Goal: Information Seeking & Learning: Learn about a topic

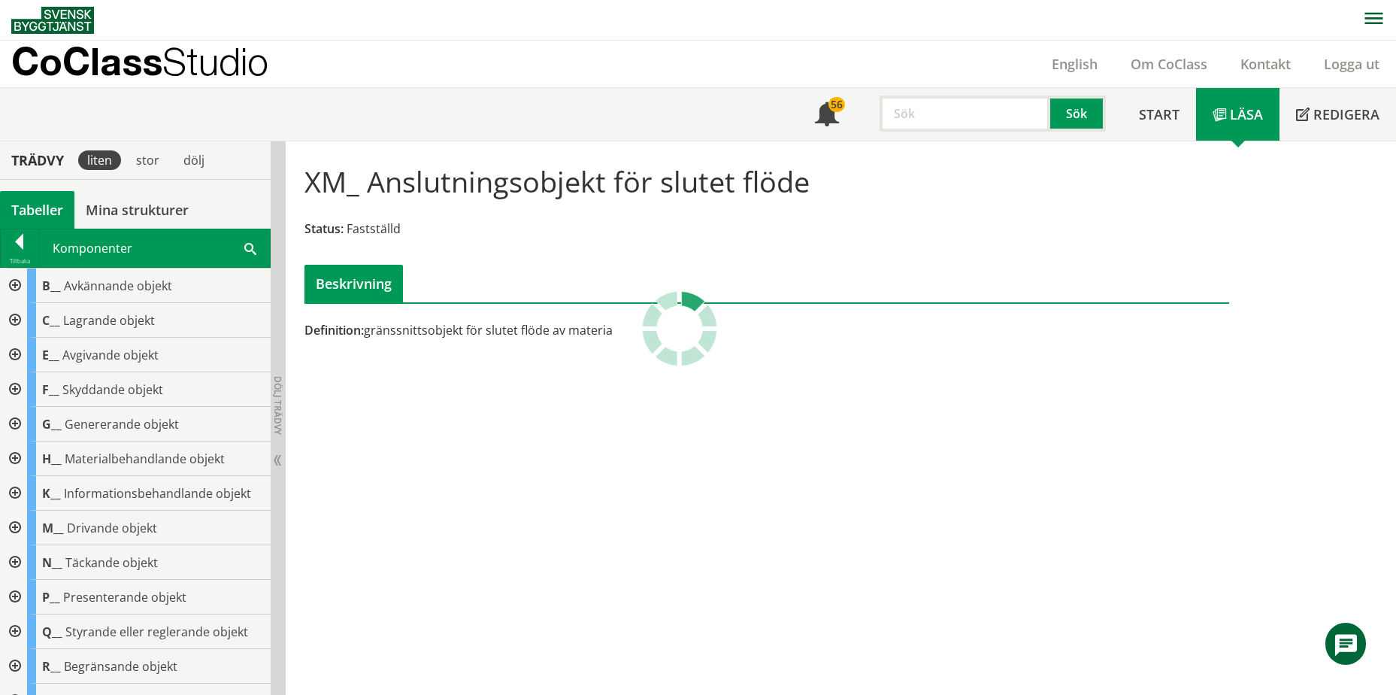
scroll to position [514, 0]
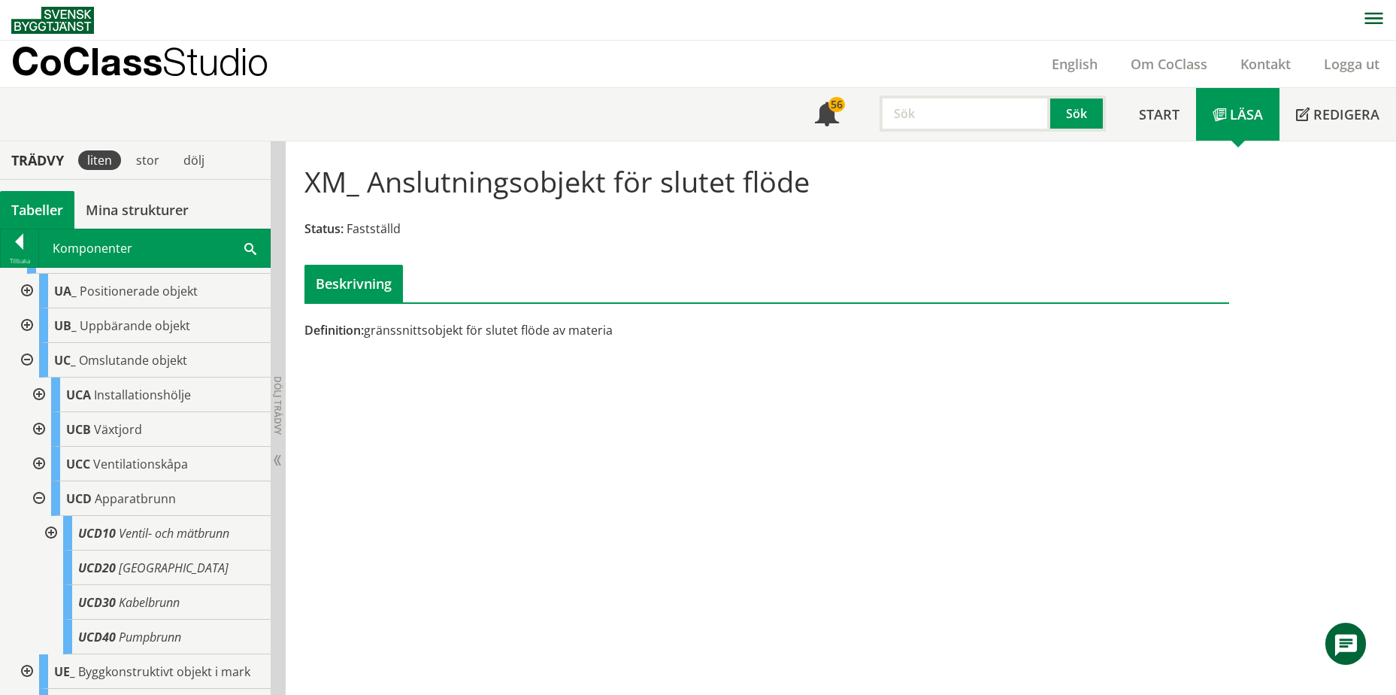
click at [22, 361] on div at bounding box center [25, 360] width 27 height 35
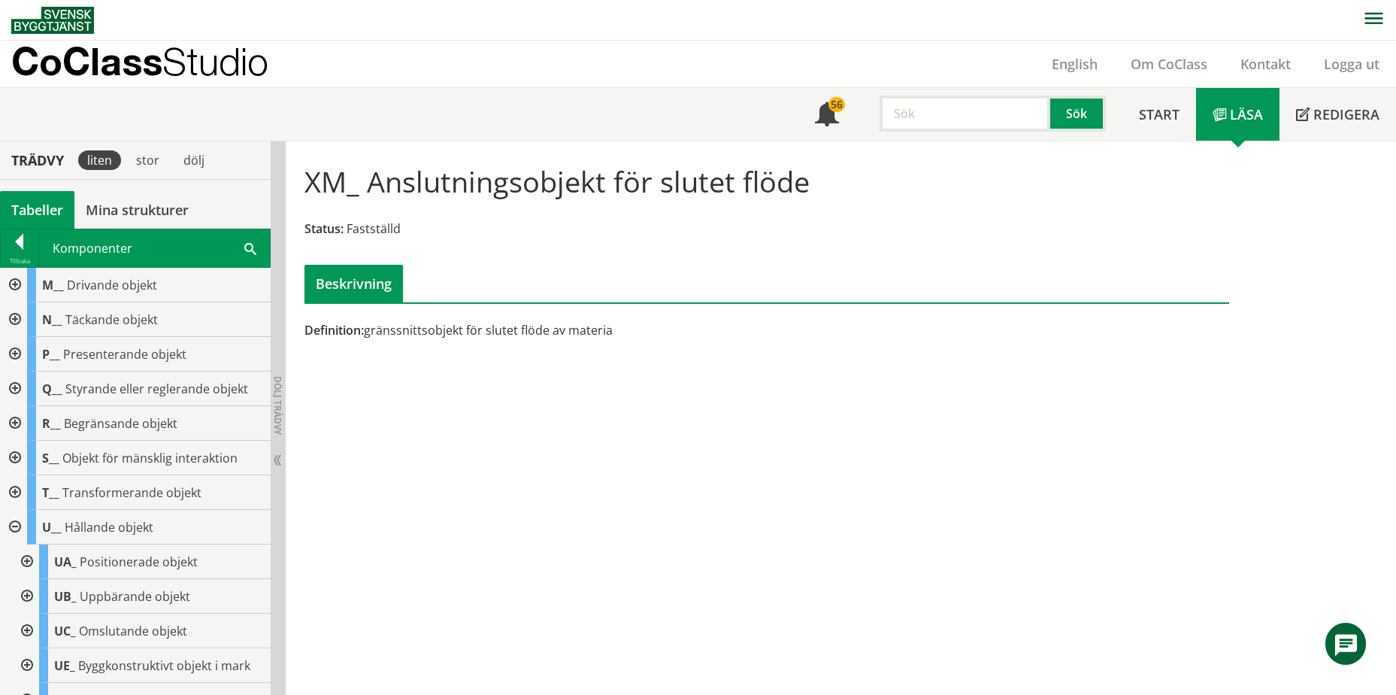
scroll to position [213, 0]
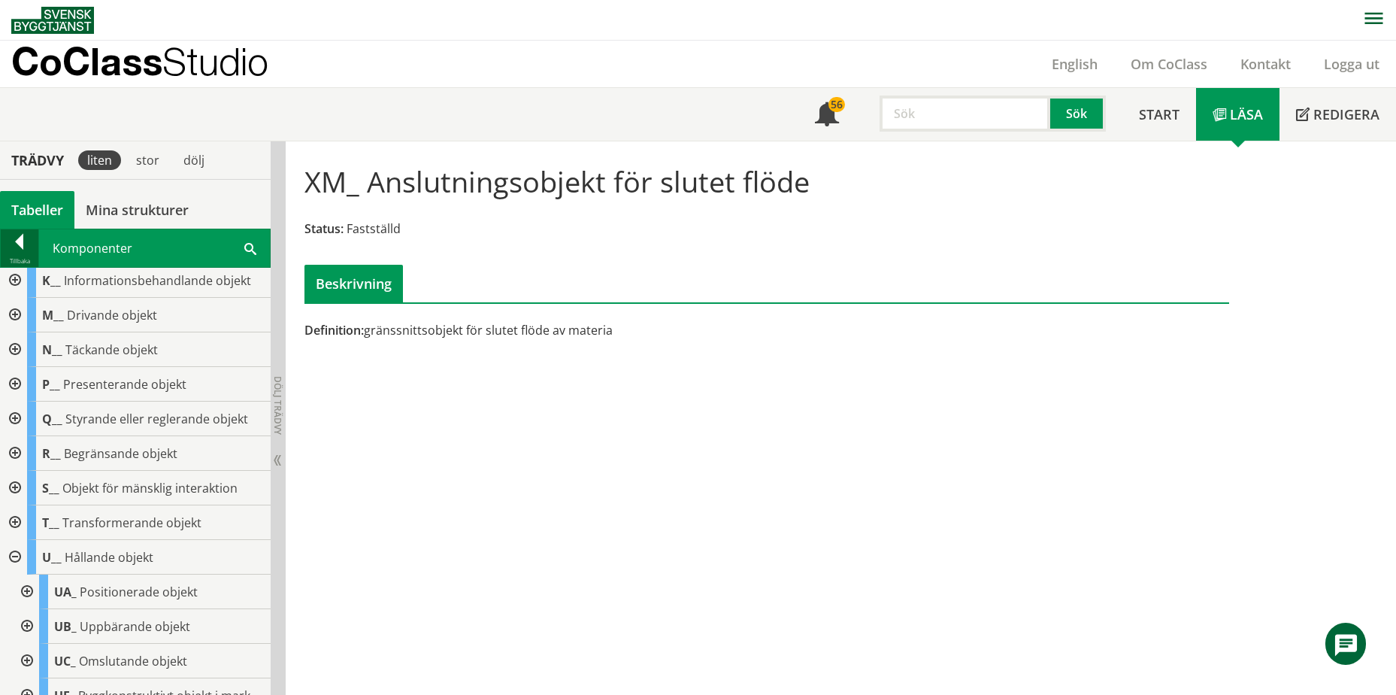
click at [17, 235] on div at bounding box center [20, 244] width 38 height 21
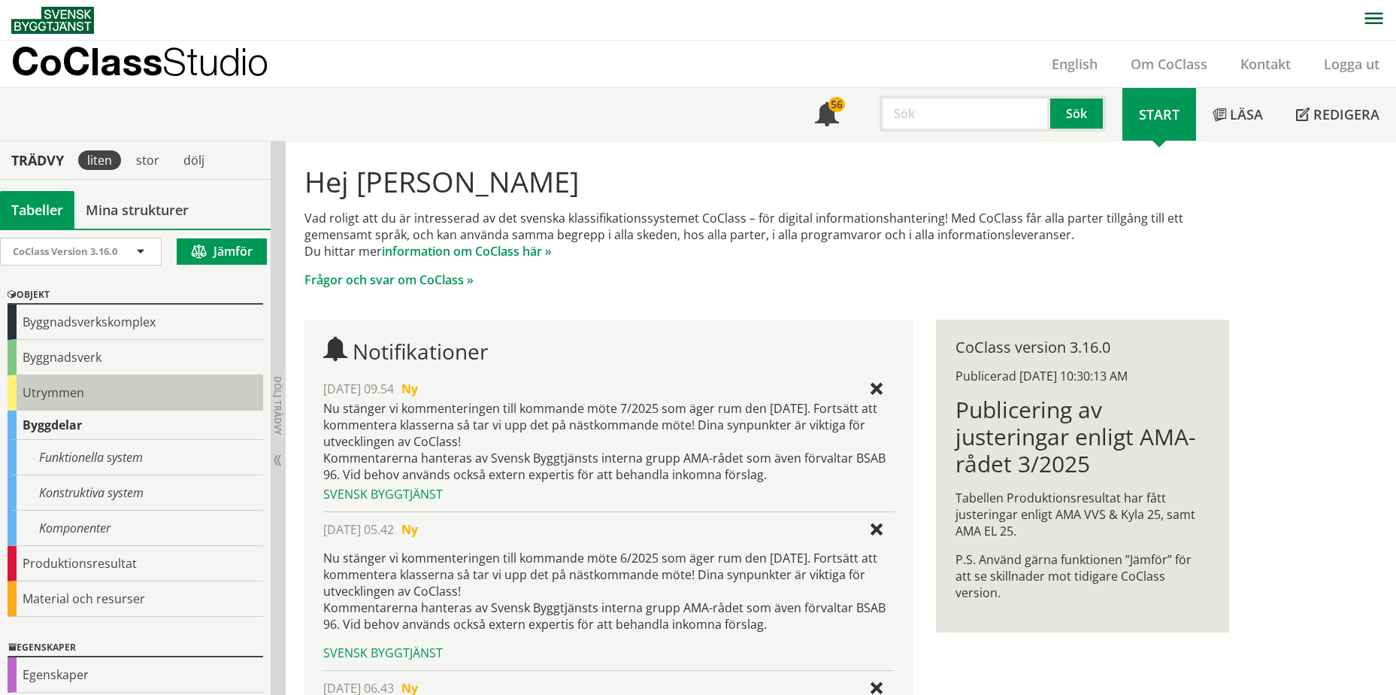
click at [51, 393] on div "Utrymmen" at bounding box center [136, 392] width 256 height 35
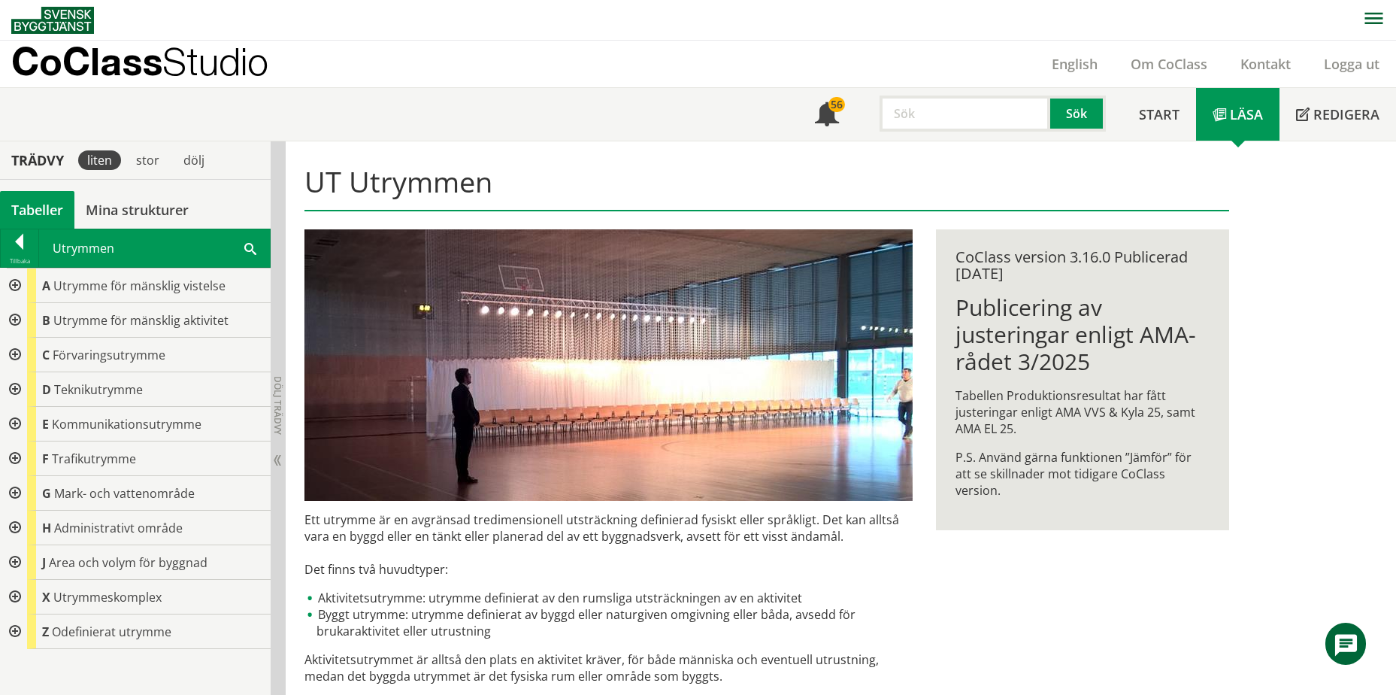
click at [16, 498] on div at bounding box center [13, 493] width 27 height 35
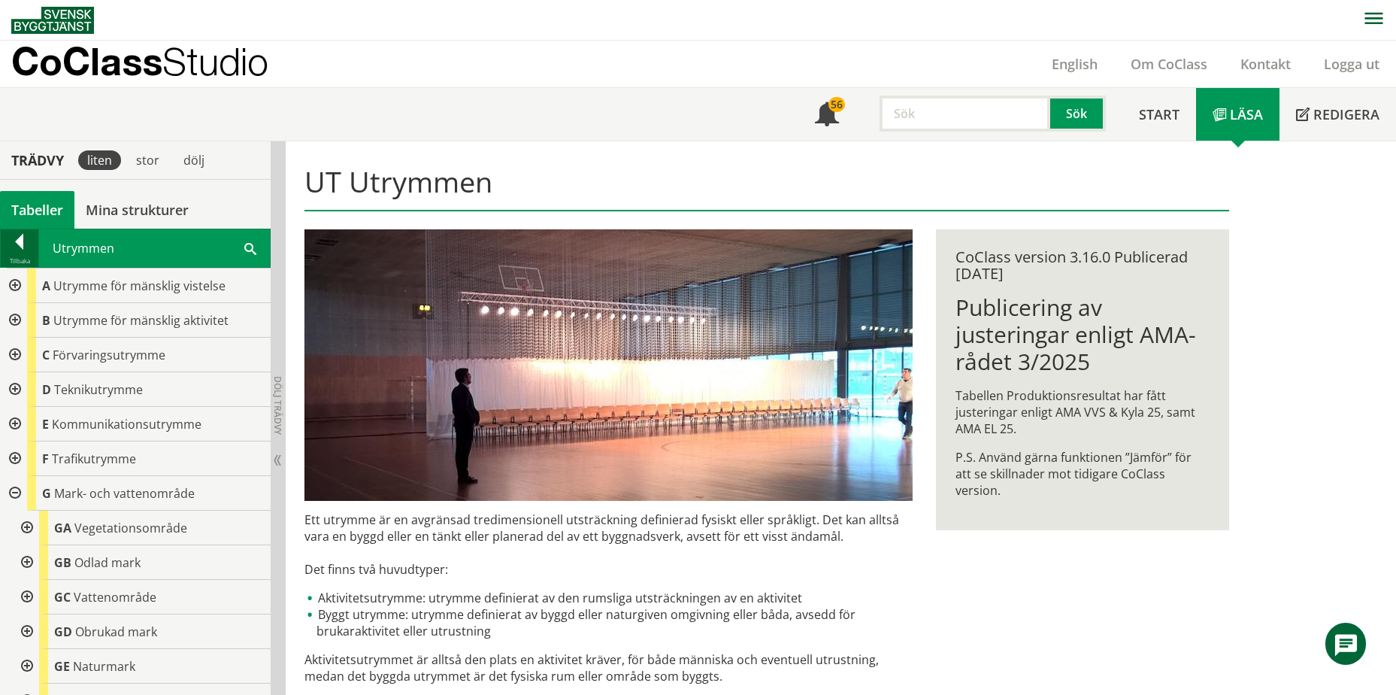
click at [14, 238] on div at bounding box center [20, 244] width 38 height 21
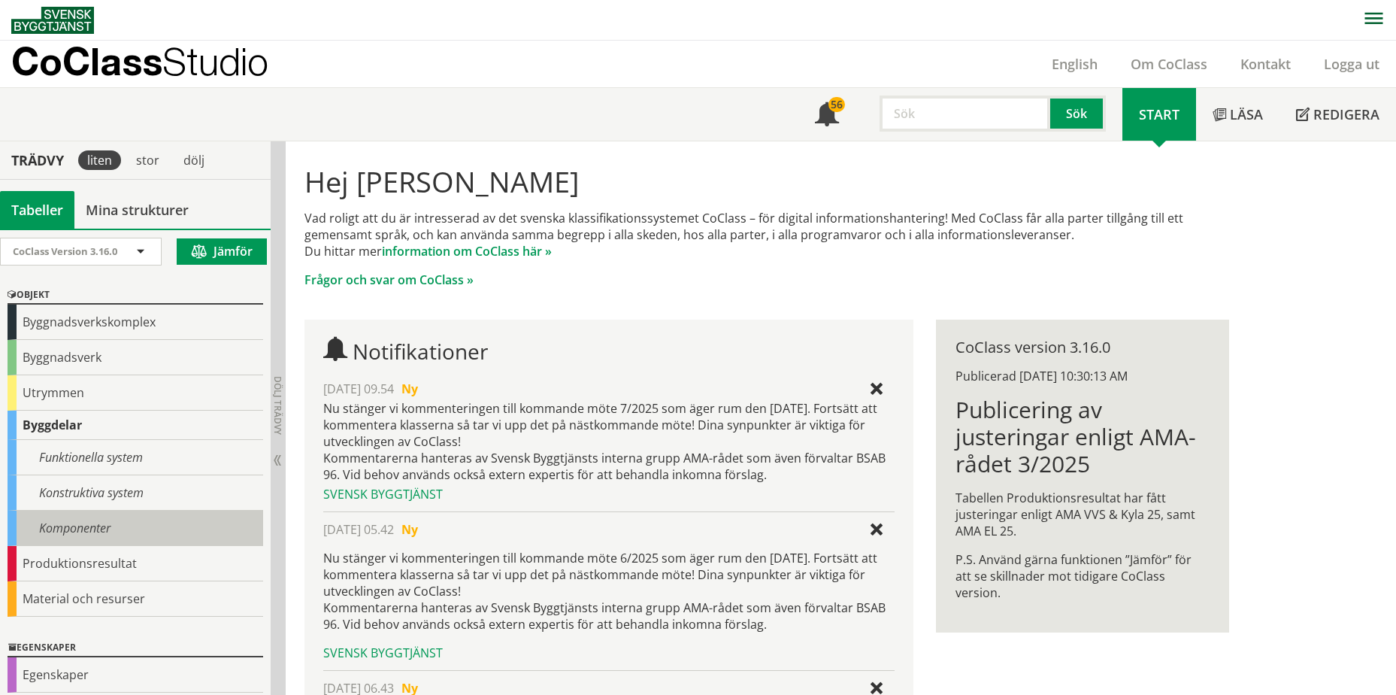
click at [73, 529] on div "Komponenter" at bounding box center [136, 528] width 256 height 35
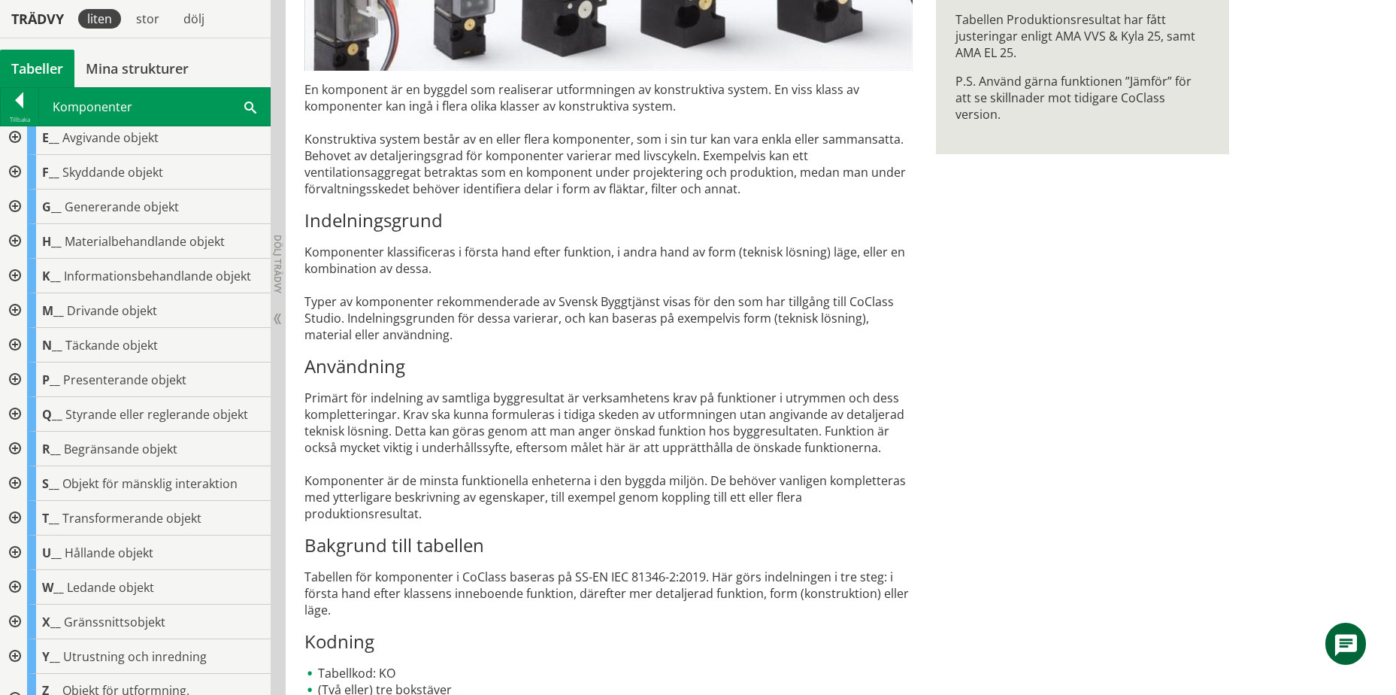
scroll to position [104, 0]
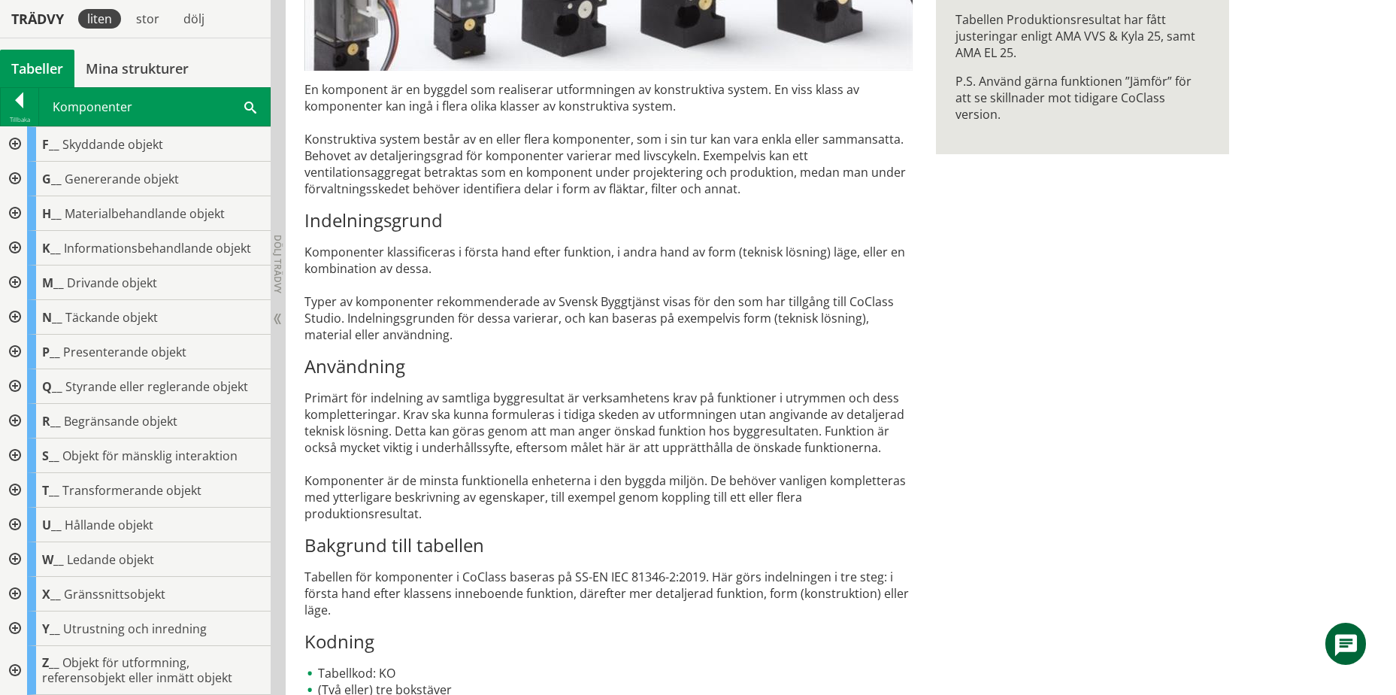
click at [14, 598] on div at bounding box center [13, 594] width 27 height 35
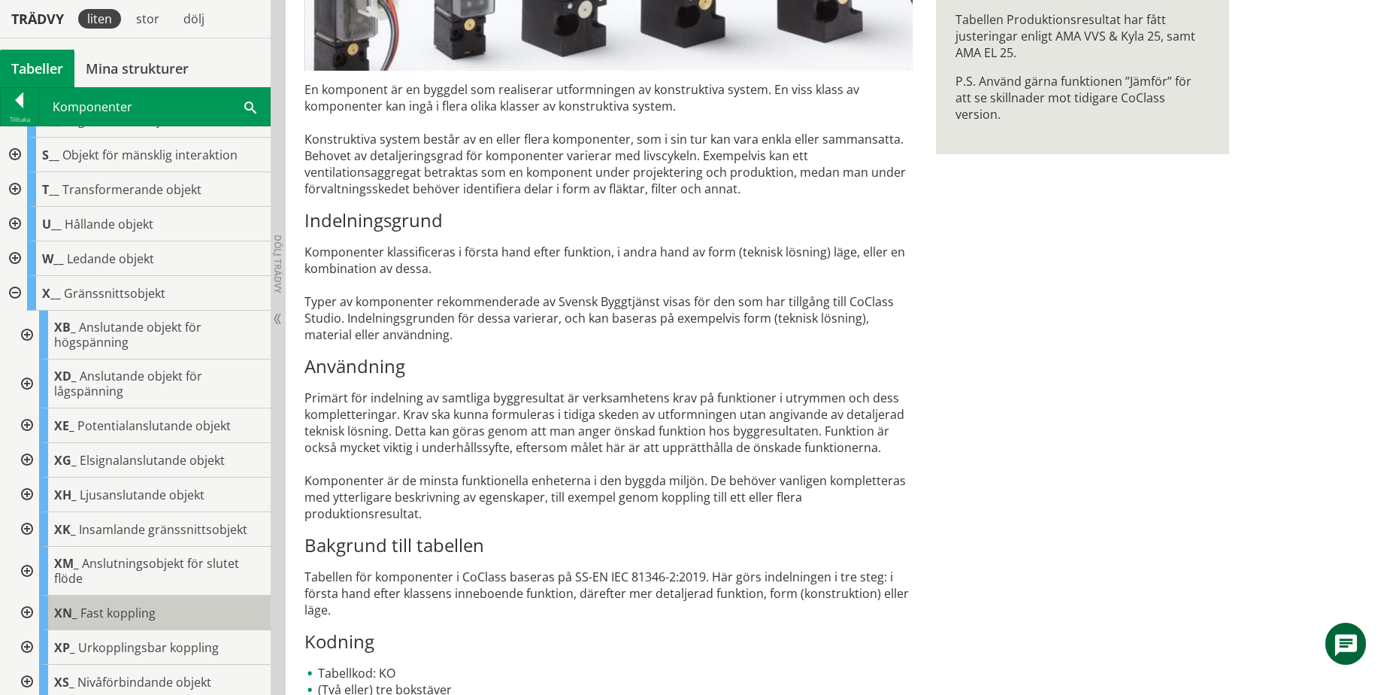
scroll to position [555, 0]
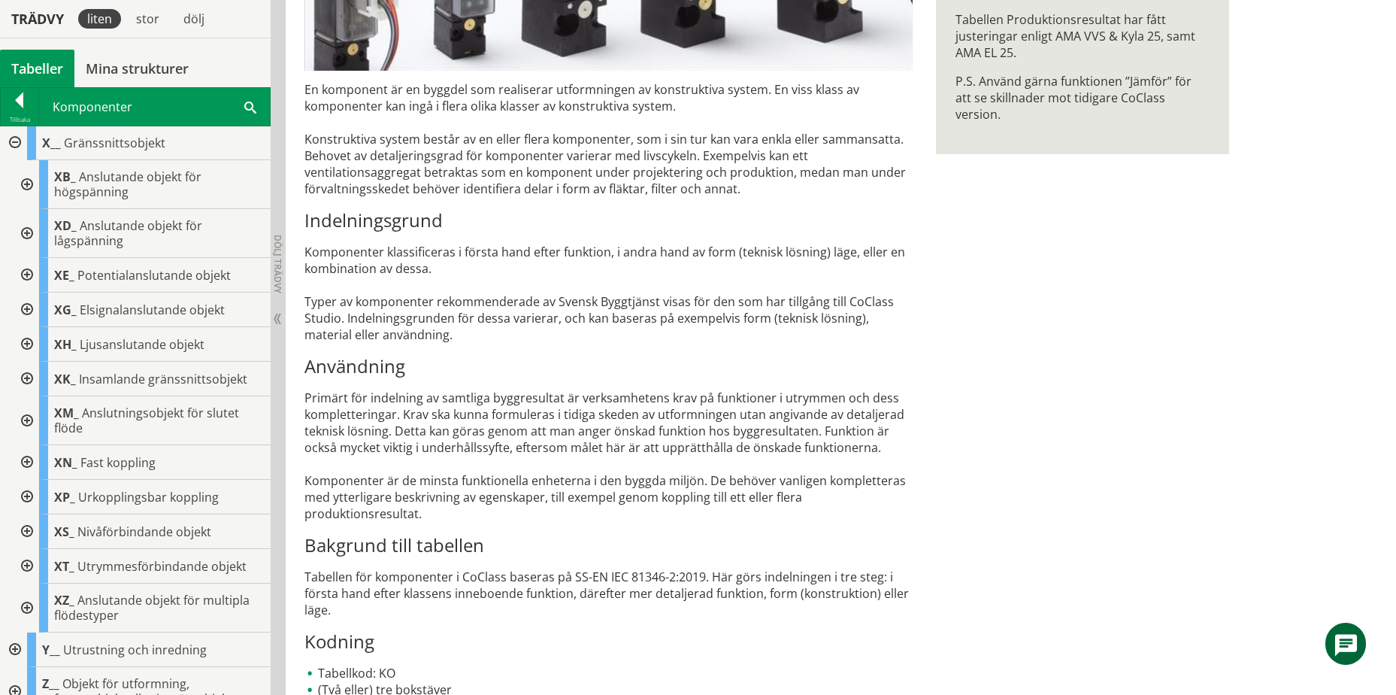
click at [26, 420] on div at bounding box center [25, 420] width 27 height 49
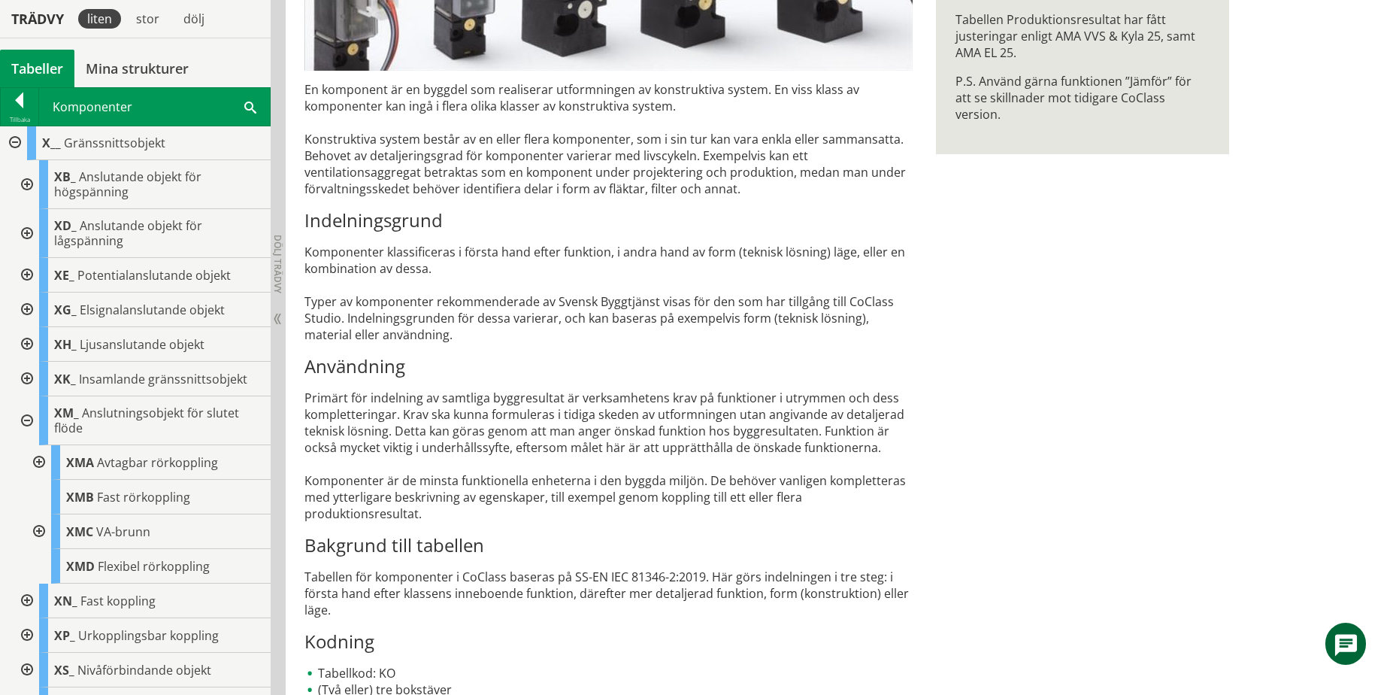
click at [41, 534] on div at bounding box center [37, 531] width 27 height 35
click at [23, 87] on div "Tillbaka Komponenter Sök" at bounding box center [135, 106] width 271 height 39
click at [24, 94] on div at bounding box center [20, 102] width 38 height 21
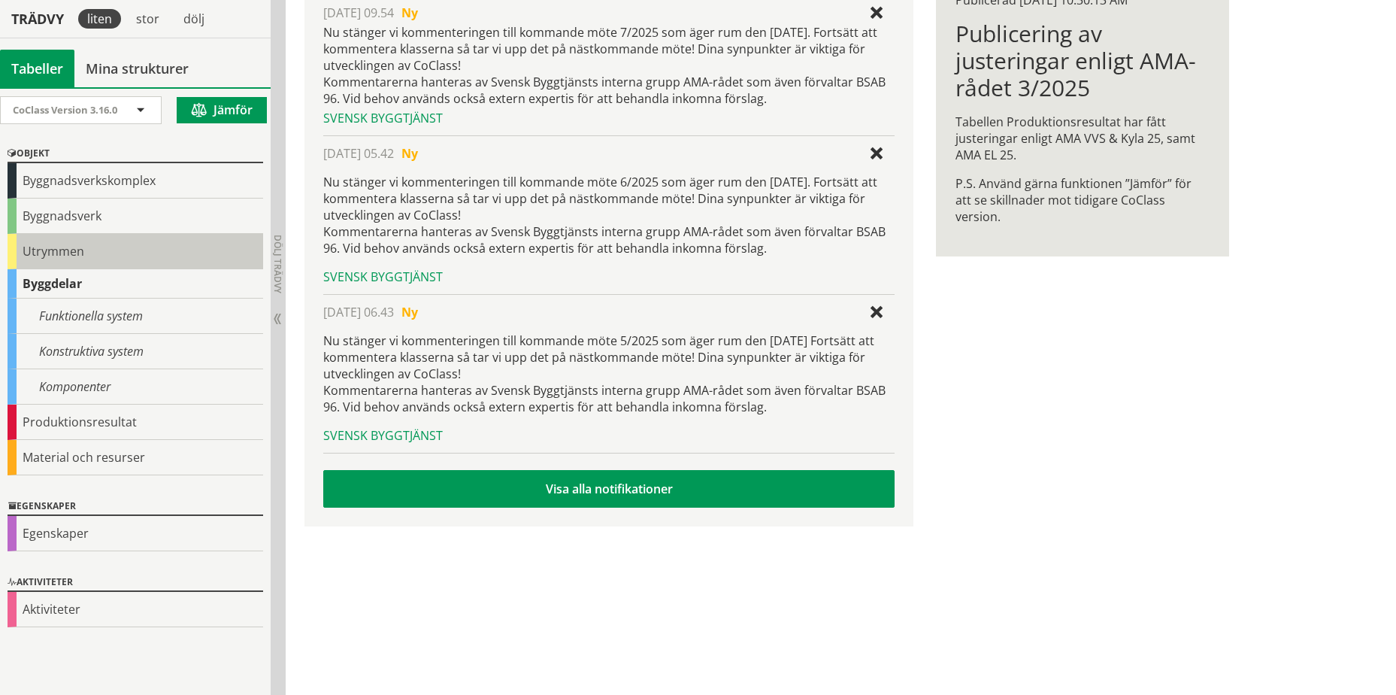
click at [88, 248] on div "Utrymmen" at bounding box center [136, 251] width 256 height 35
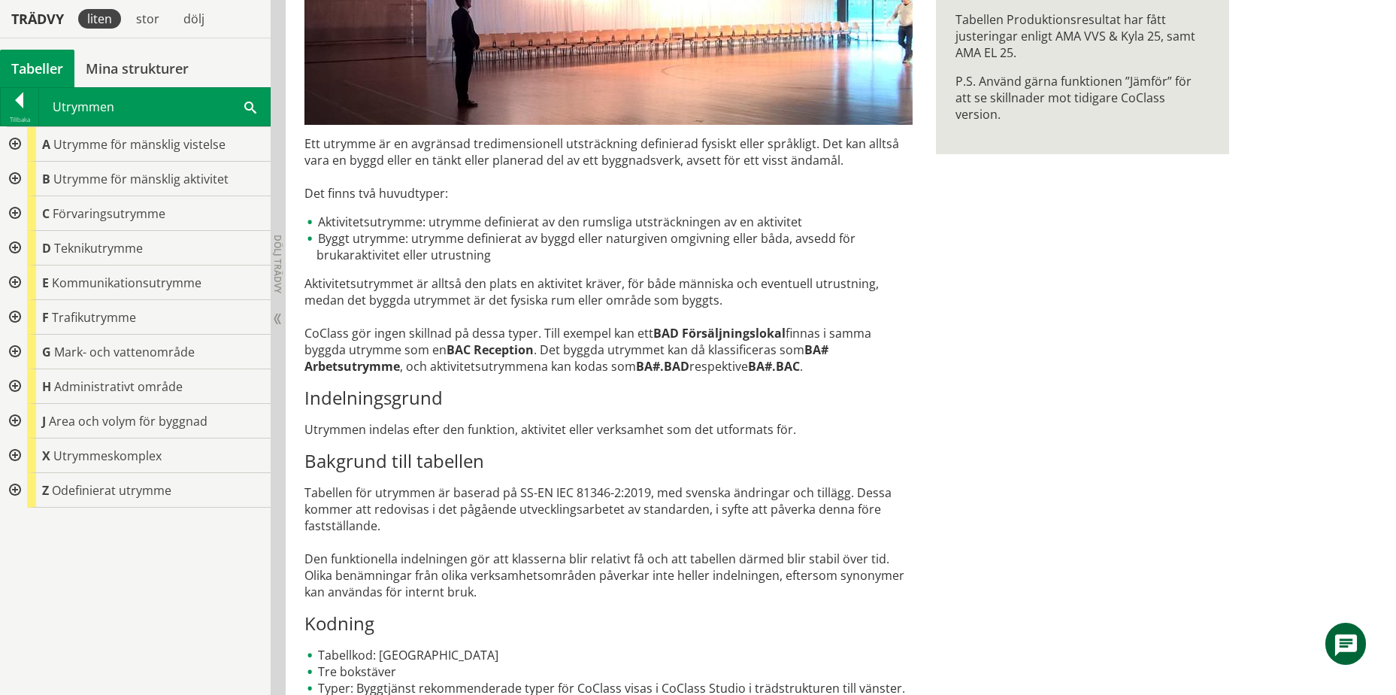
click at [20, 349] on div at bounding box center [13, 352] width 27 height 35
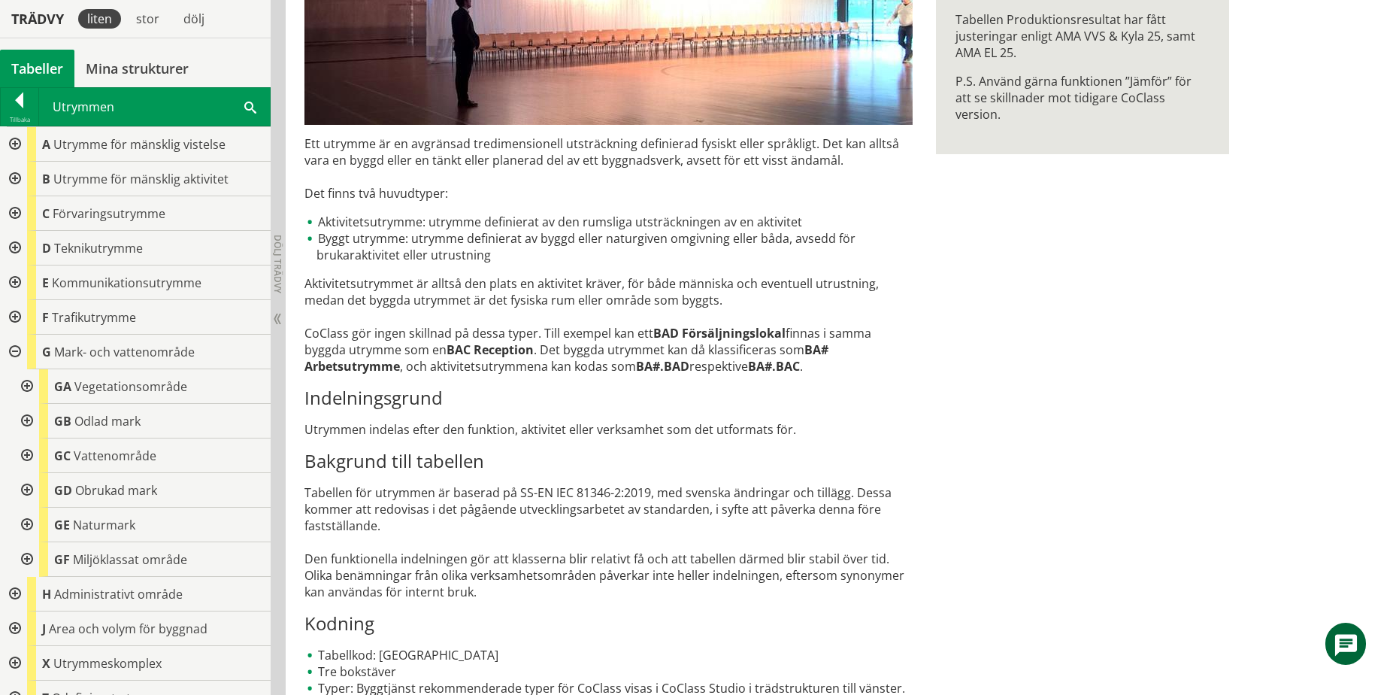
click at [23, 383] on div at bounding box center [25, 386] width 27 height 35
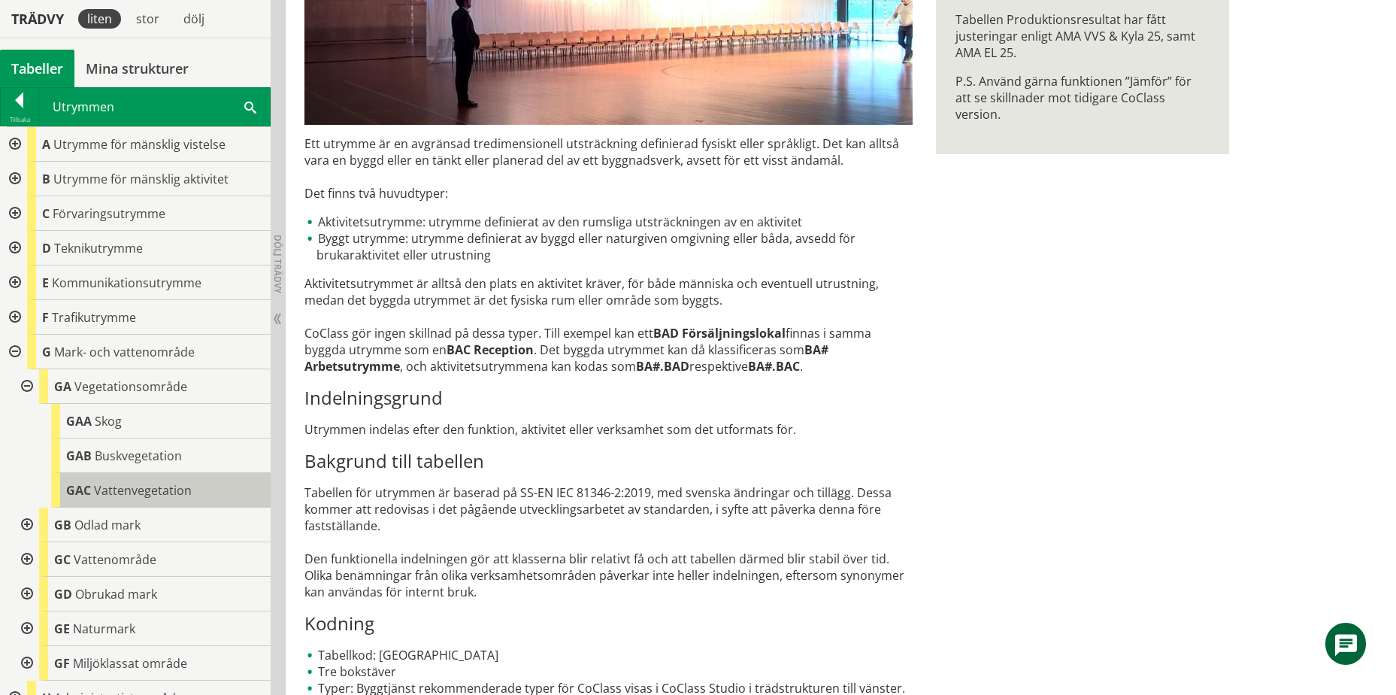
scroll to position [75, 0]
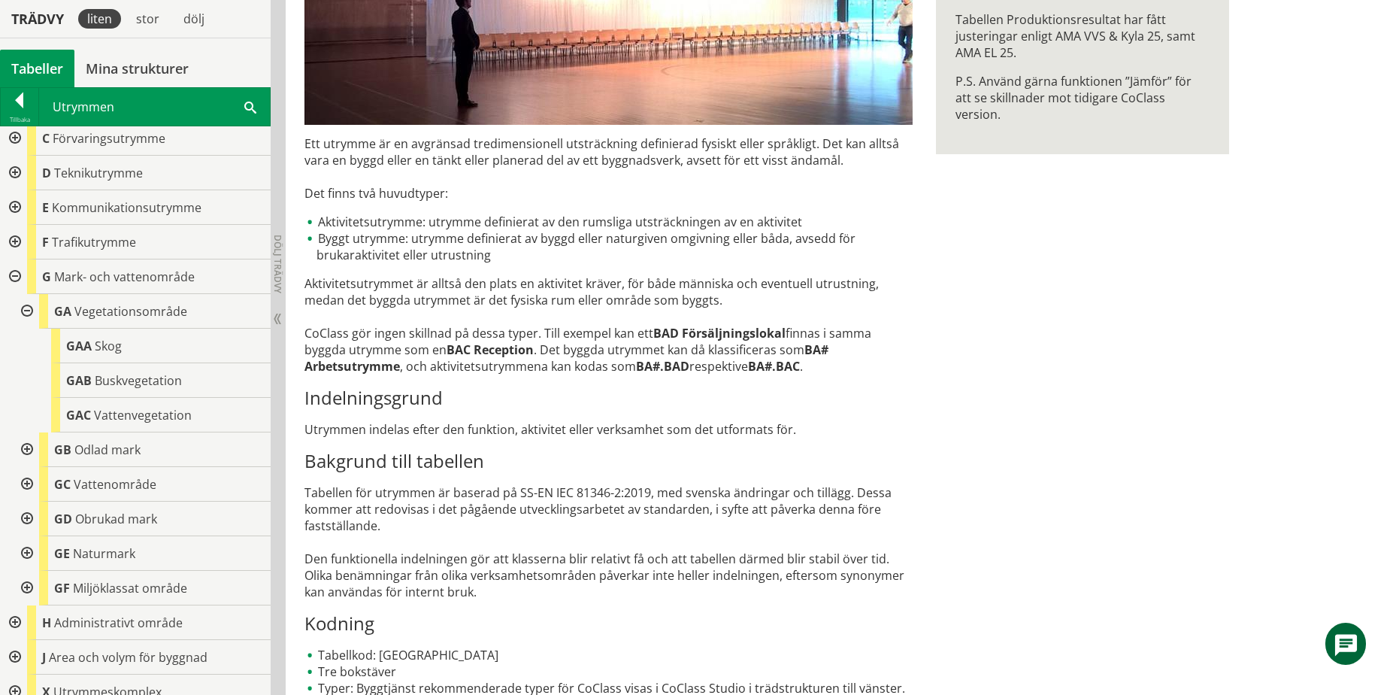
click at [26, 447] on div at bounding box center [25, 449] width 27 height 35
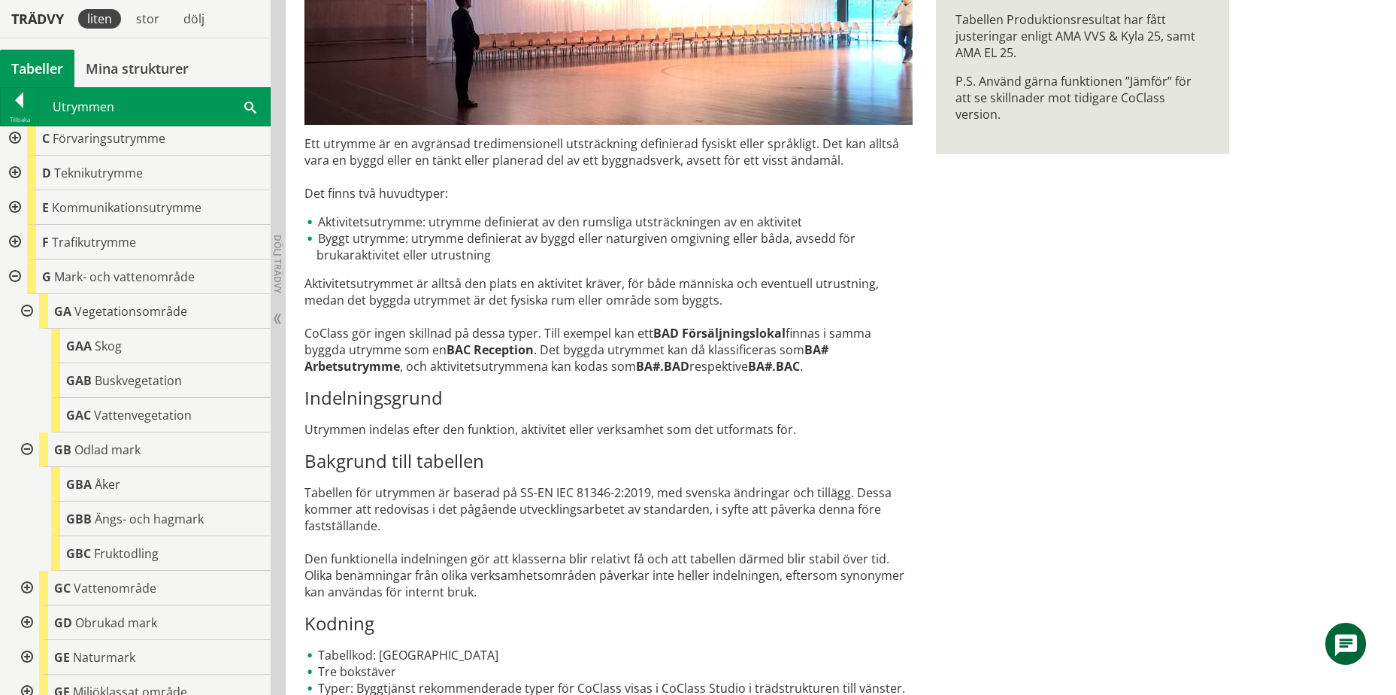
click at [16, 277] on div at bounding box center [13, 276] width 27 height 35
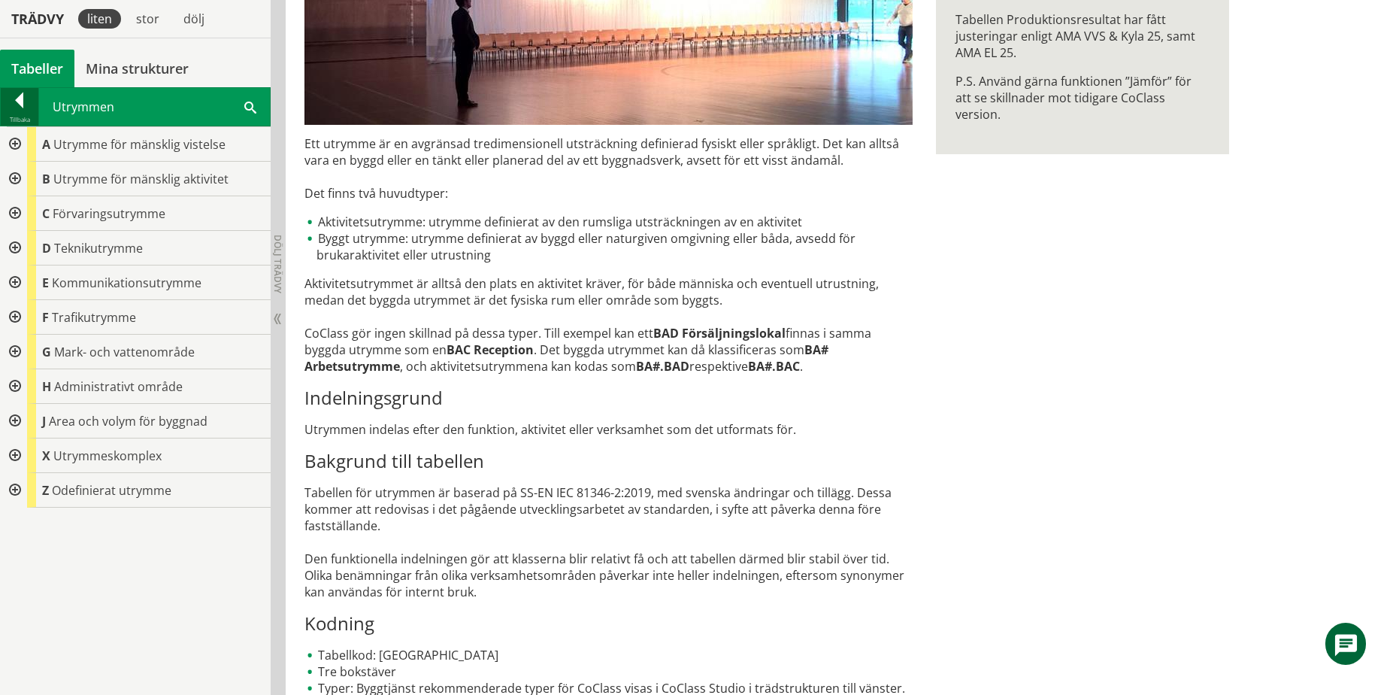
click at [18, 113] on div at bounding box center [20, 102] width 38 height 21
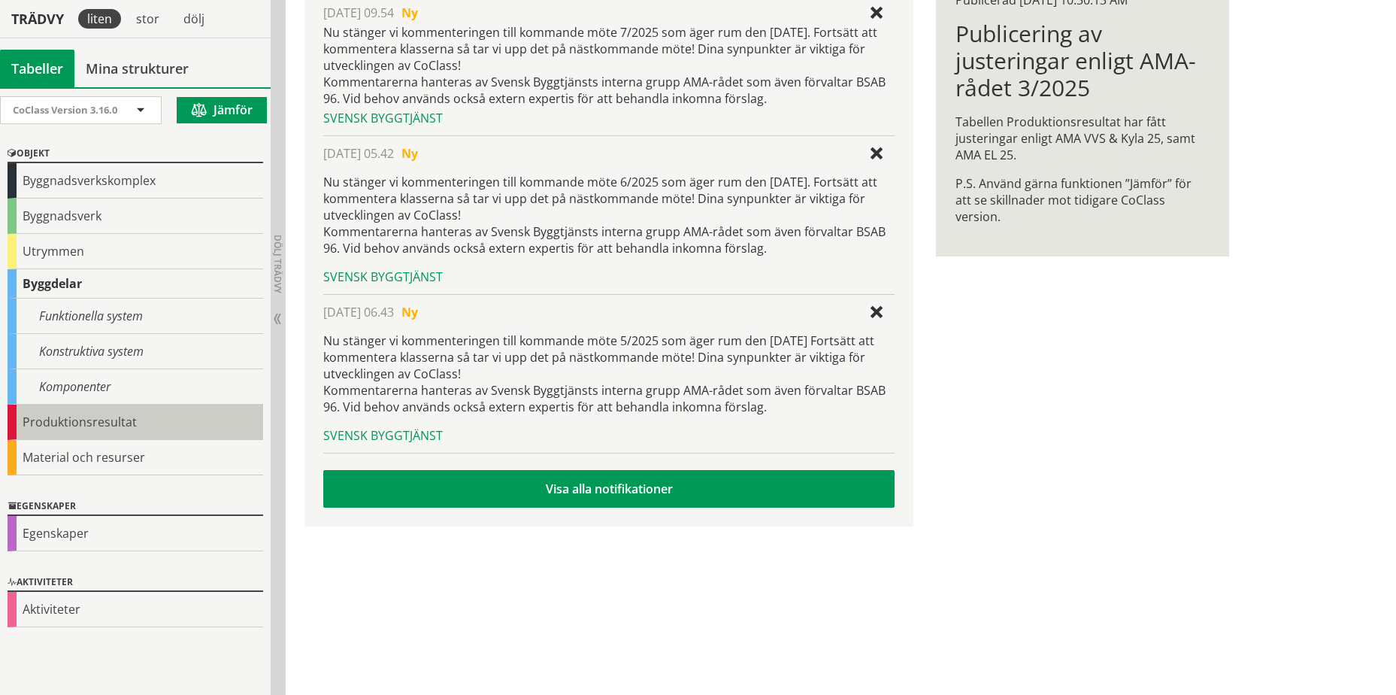
click at [62, 426] on div "Produktionsresultat" at bounding box center [136, 422] width 256 height 35
click at [68, 419] on div "Produktionsresultat" at bounding box center [136, 422] width 256 height 35
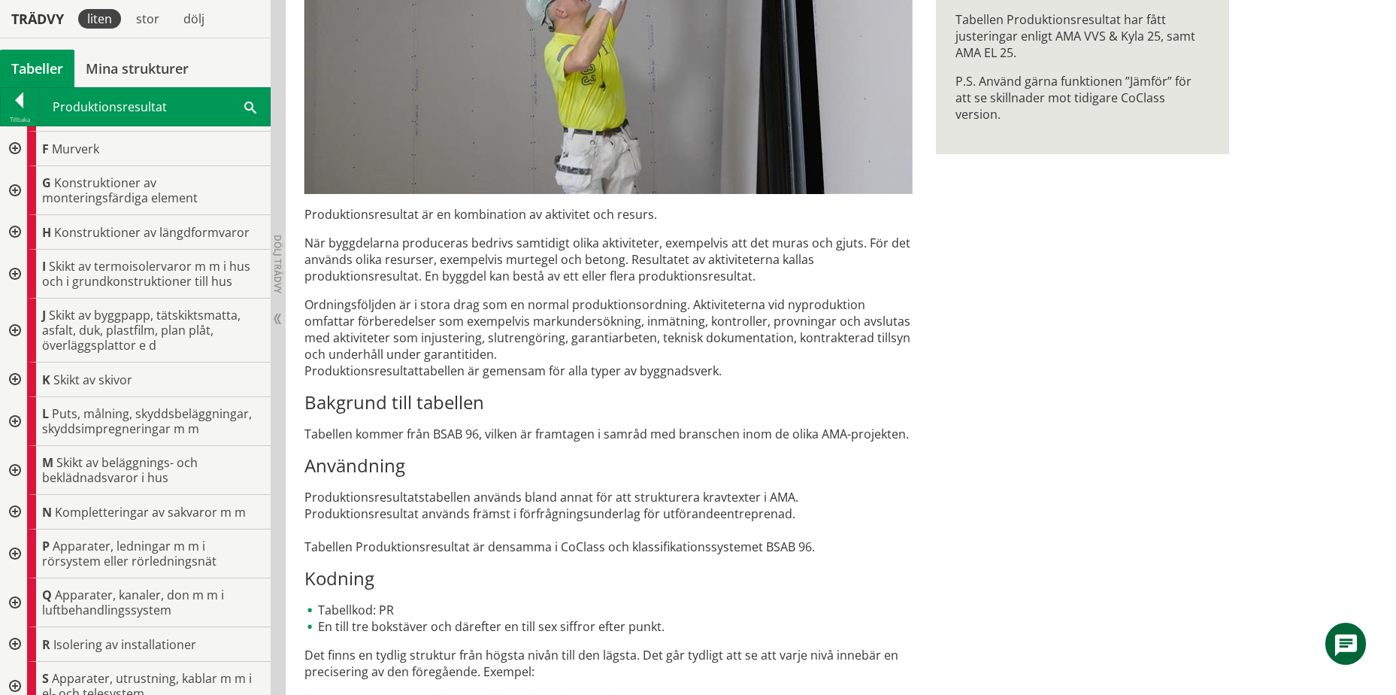
scroll to position [226, 0]
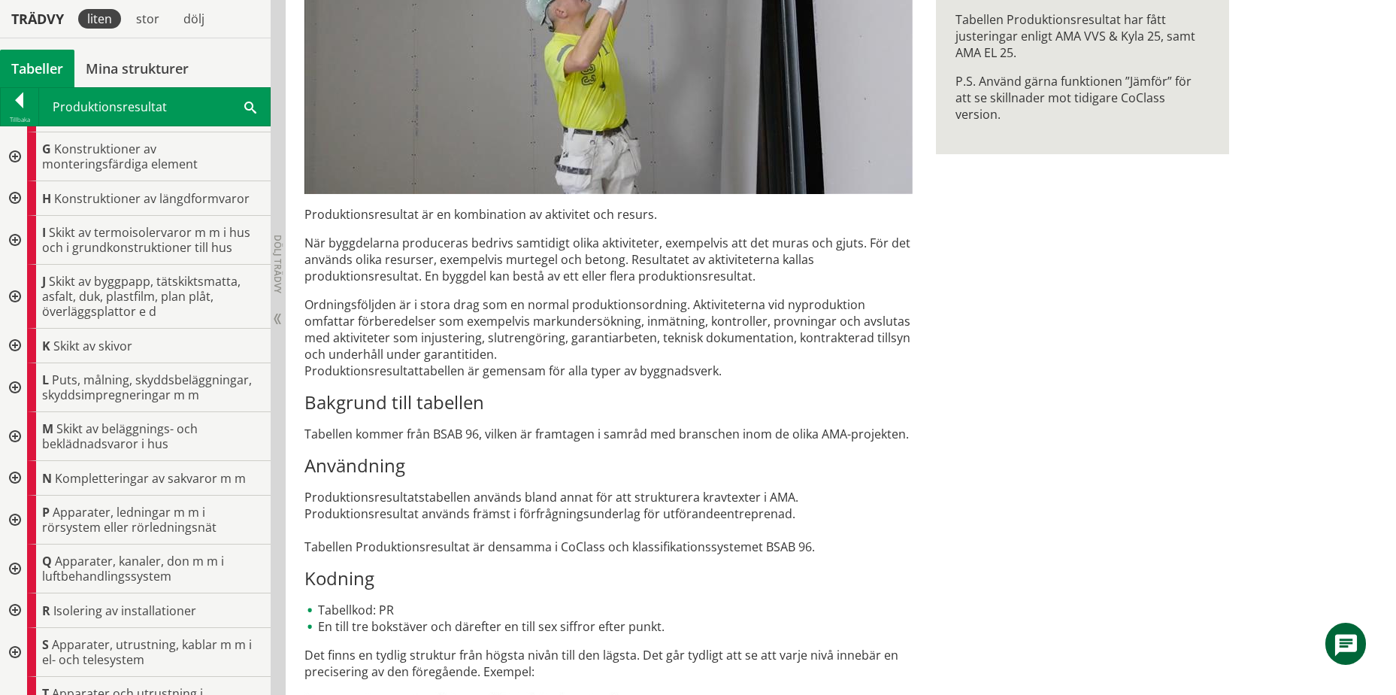
click at [13, 480] on div at bounding box center [13, 478] width 27 height 35
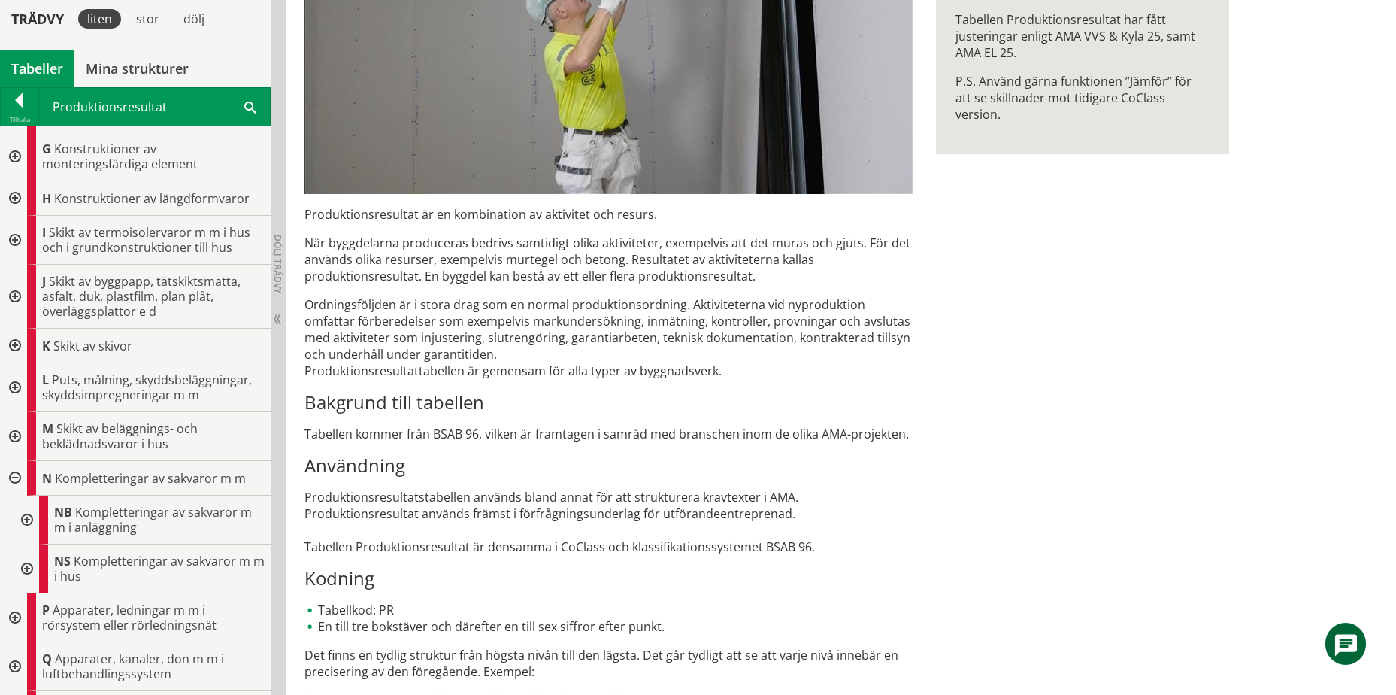
click at [14, 475] on div at bounding box center [13, 478] width 27 height 35
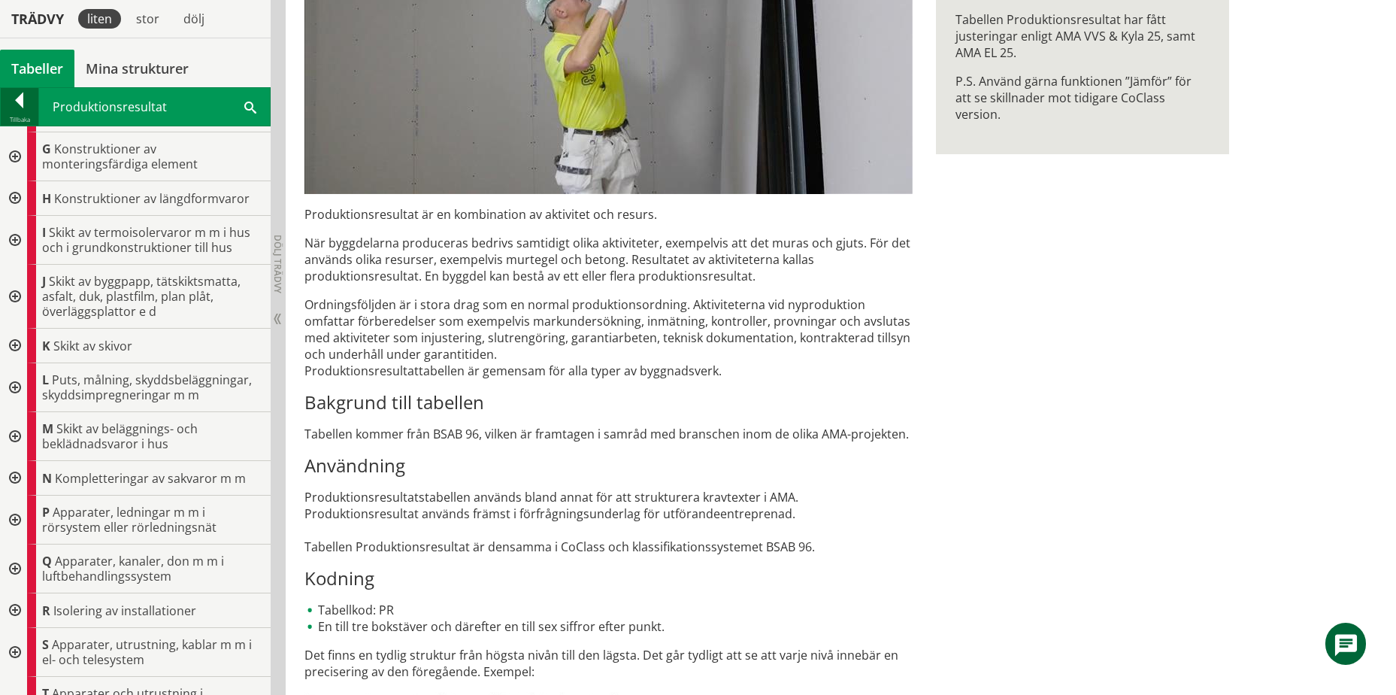
click at [26, 101] on div at bounding box center [20, 102] width 38 height 21
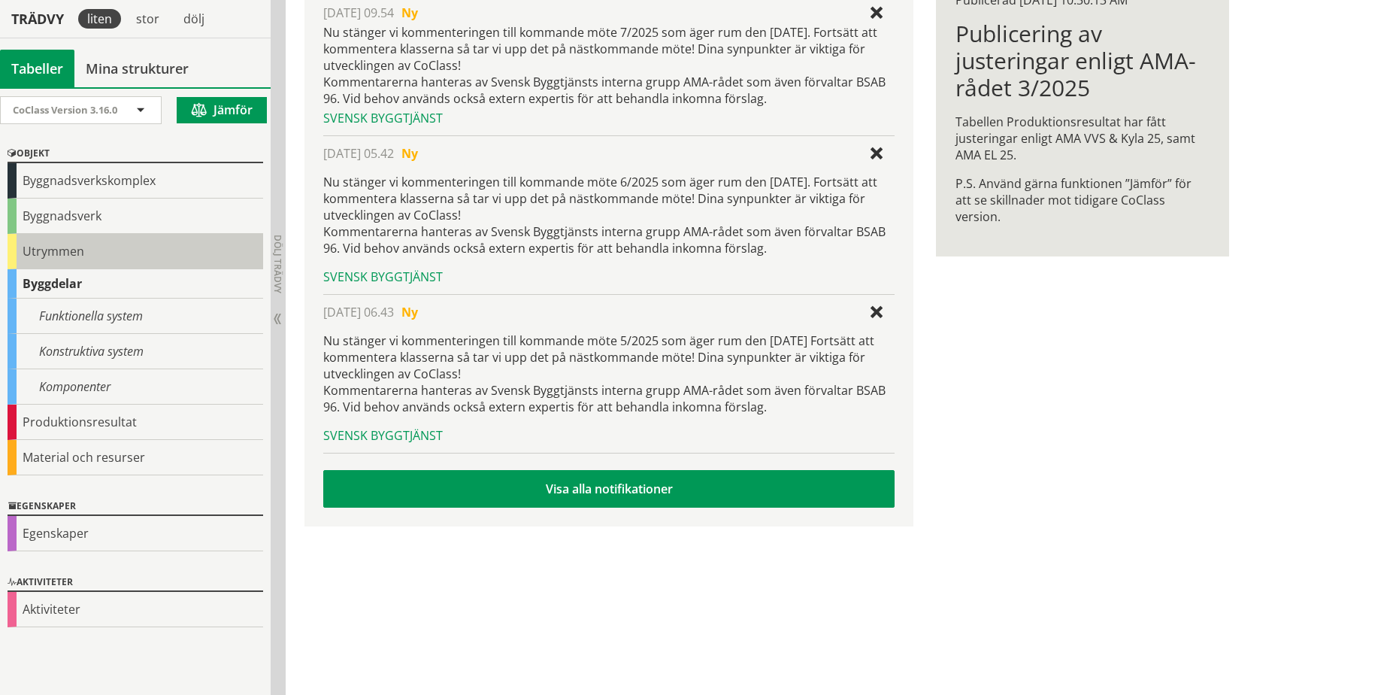
click at [93, 251] on div "Utrymmen" at bounding box center [136, 251] width 256 height 35
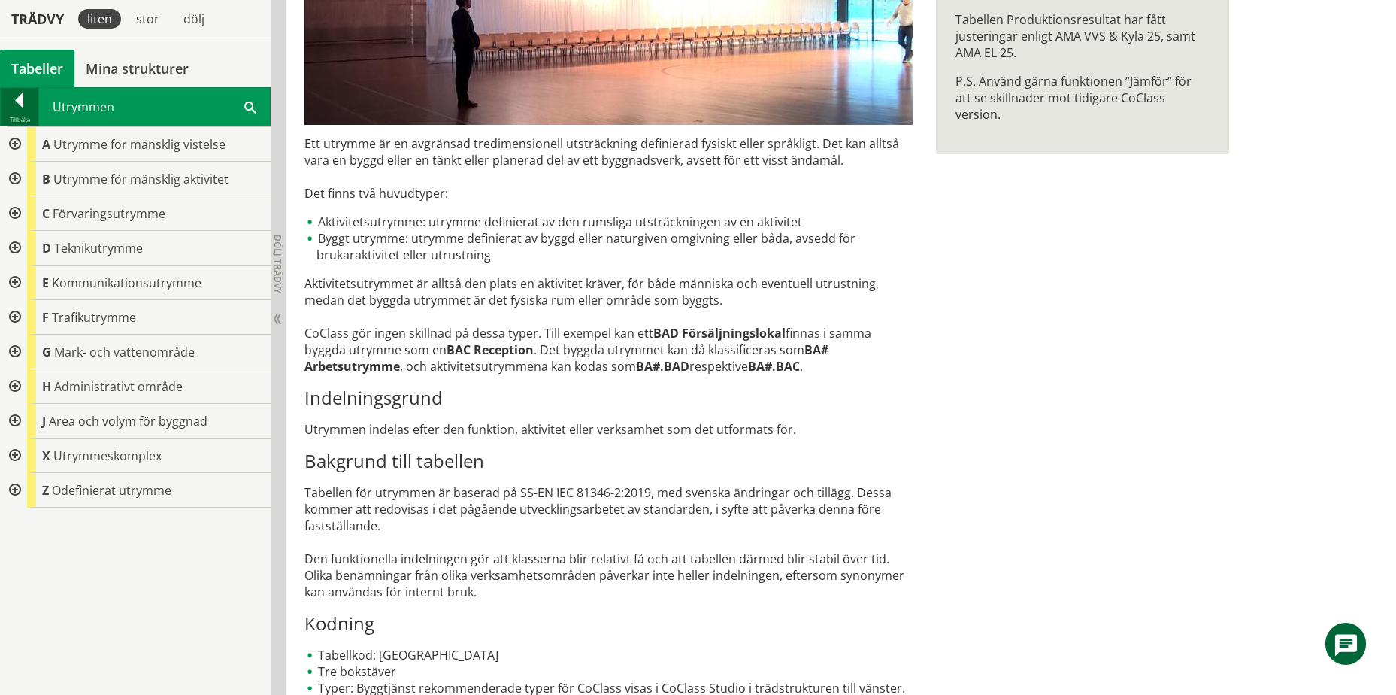
click at [20, 102] on div at bounding box center [20, 102] width 38 height 21
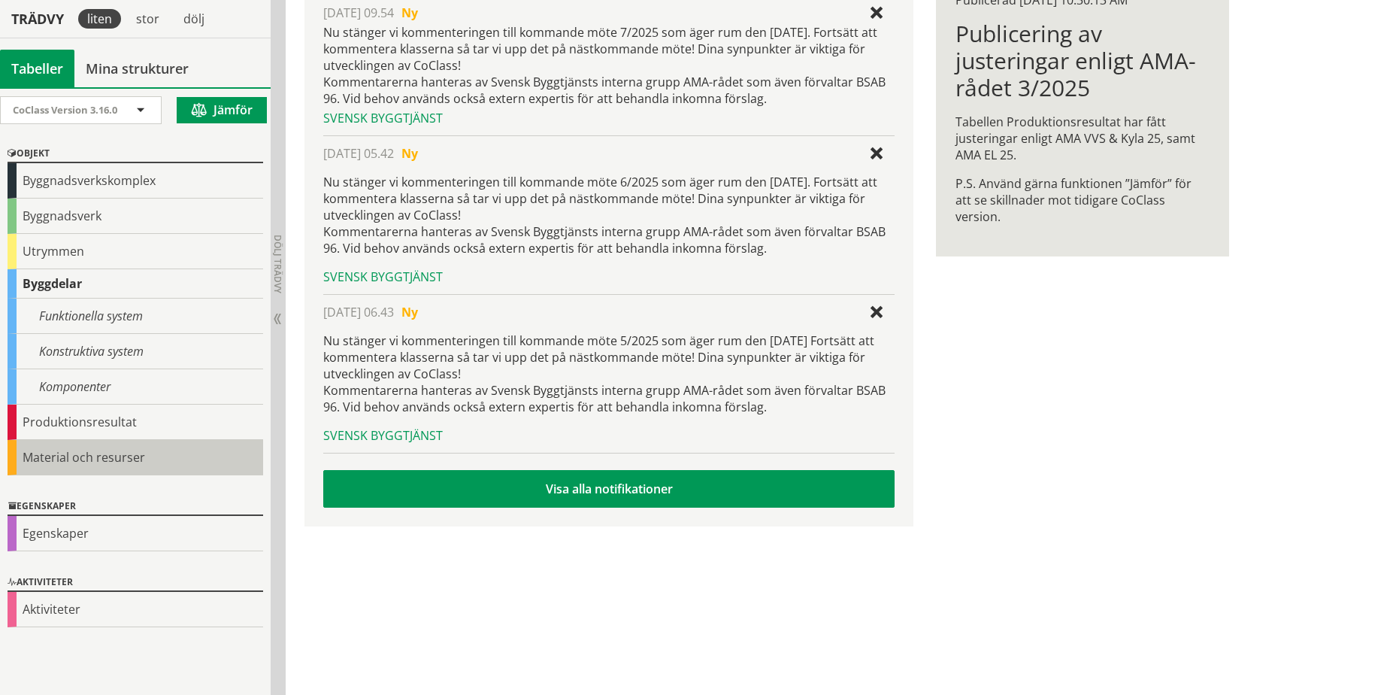
click at [48, 452] on div "Material och resurser" at bounding box center [136, 457] width 256 height 35
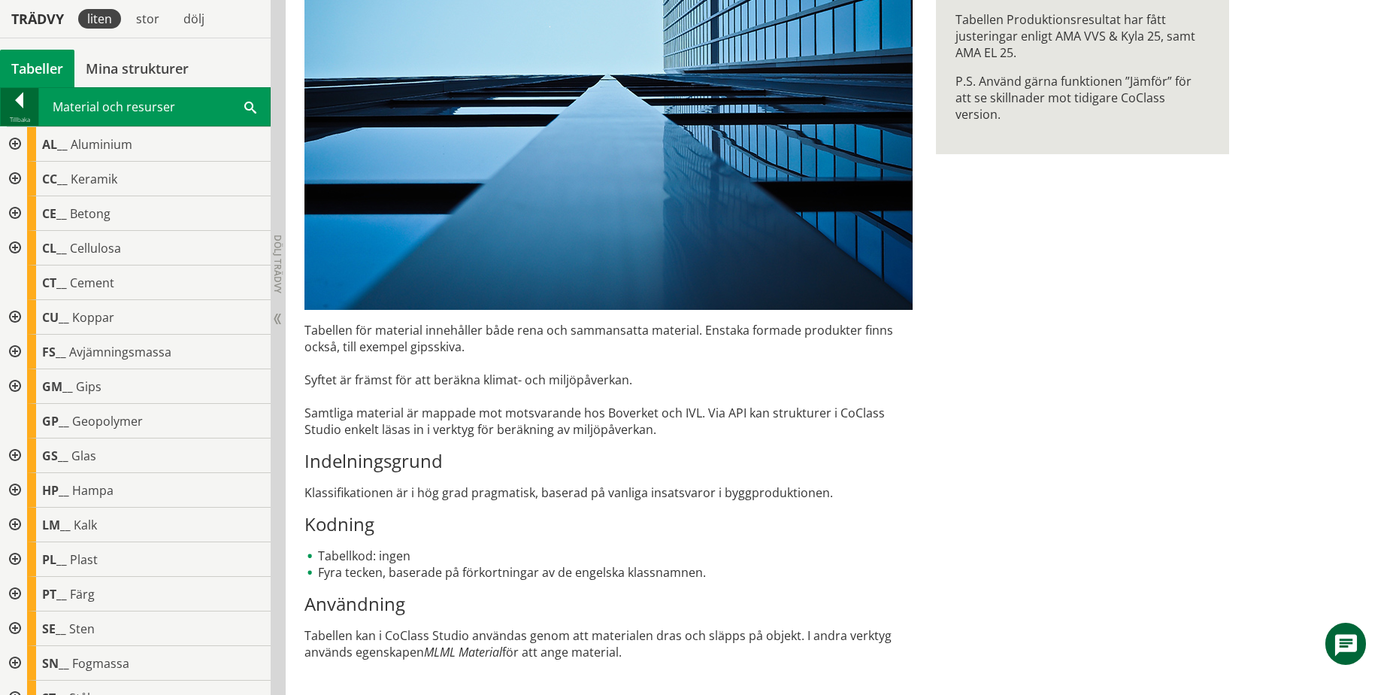
click at [23, 92] on div at bounding box center [20, 102] width 38 height 21
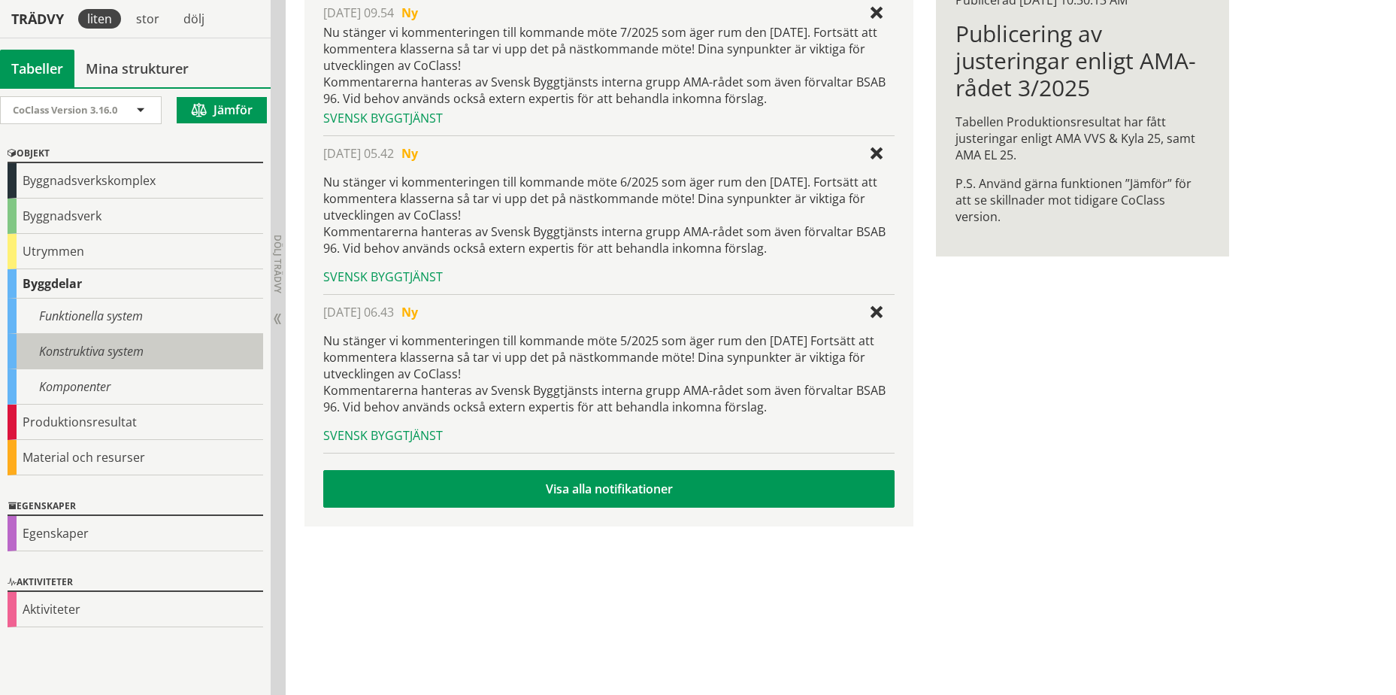
click at [63, 343] on div "Konstruktiva system" at bounding box center [136, 351] width 256 height 35
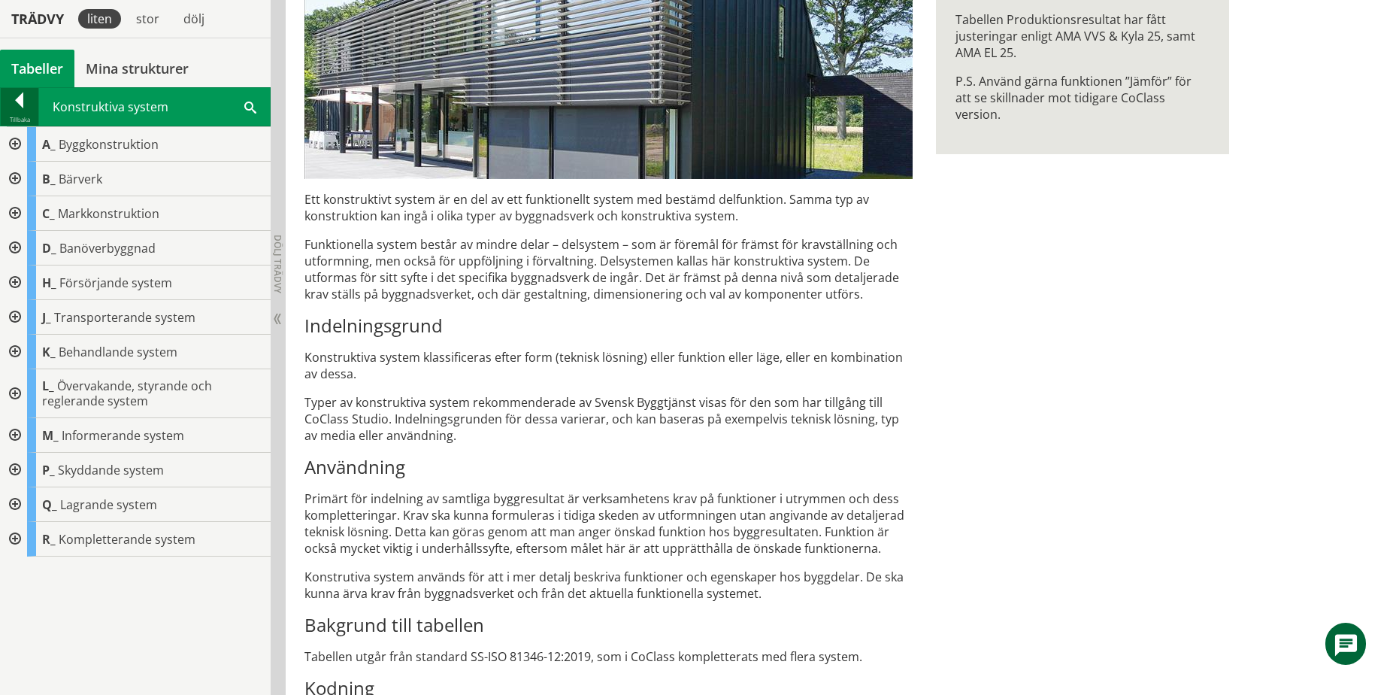
click at [11, 99] on div at bounding box center [20, 102] width 38 height 21
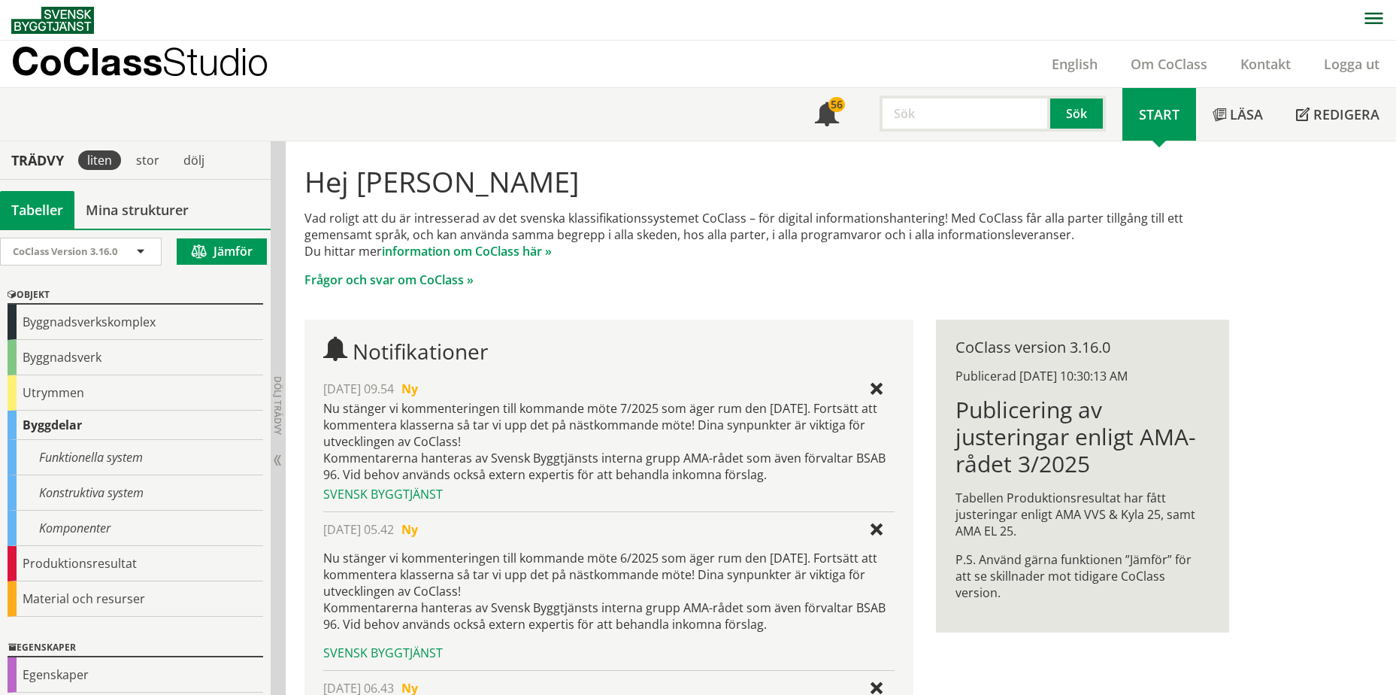
click at [913, 123] on input "text" at bounding box center [965, 114] width 171 height 36
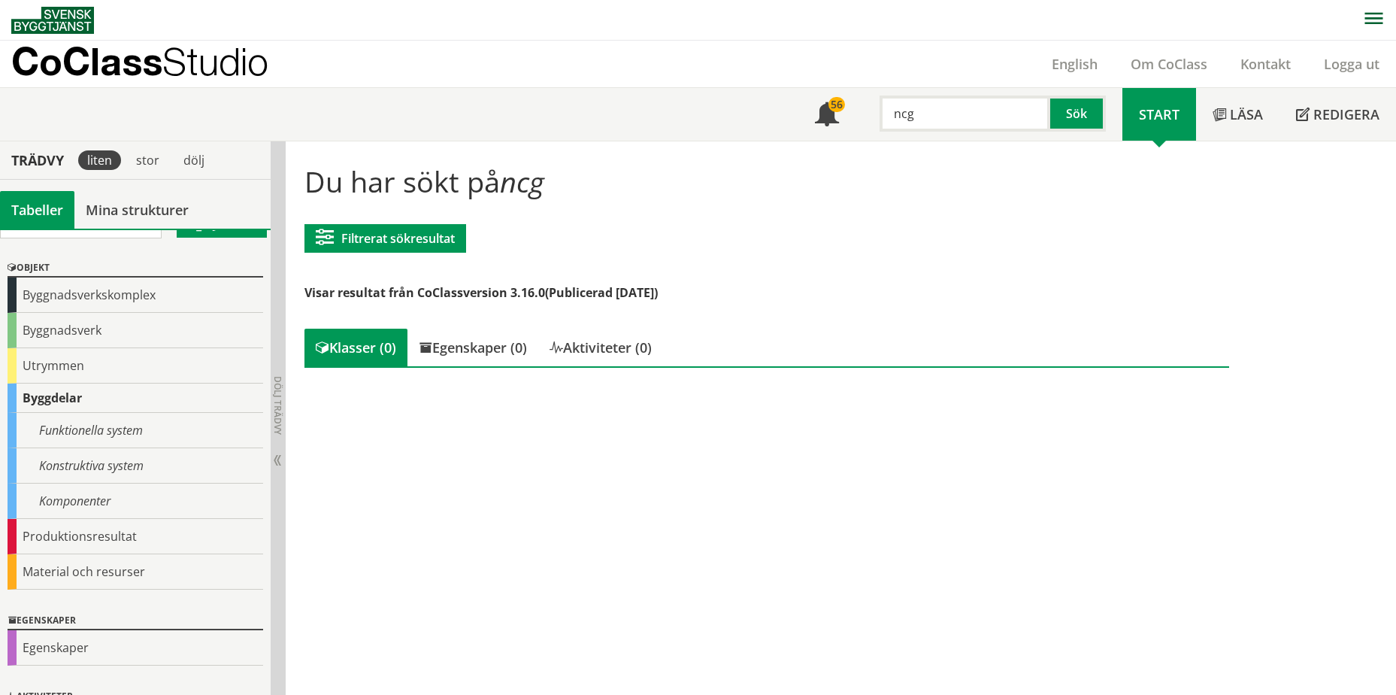
scroll to position [33, 0]
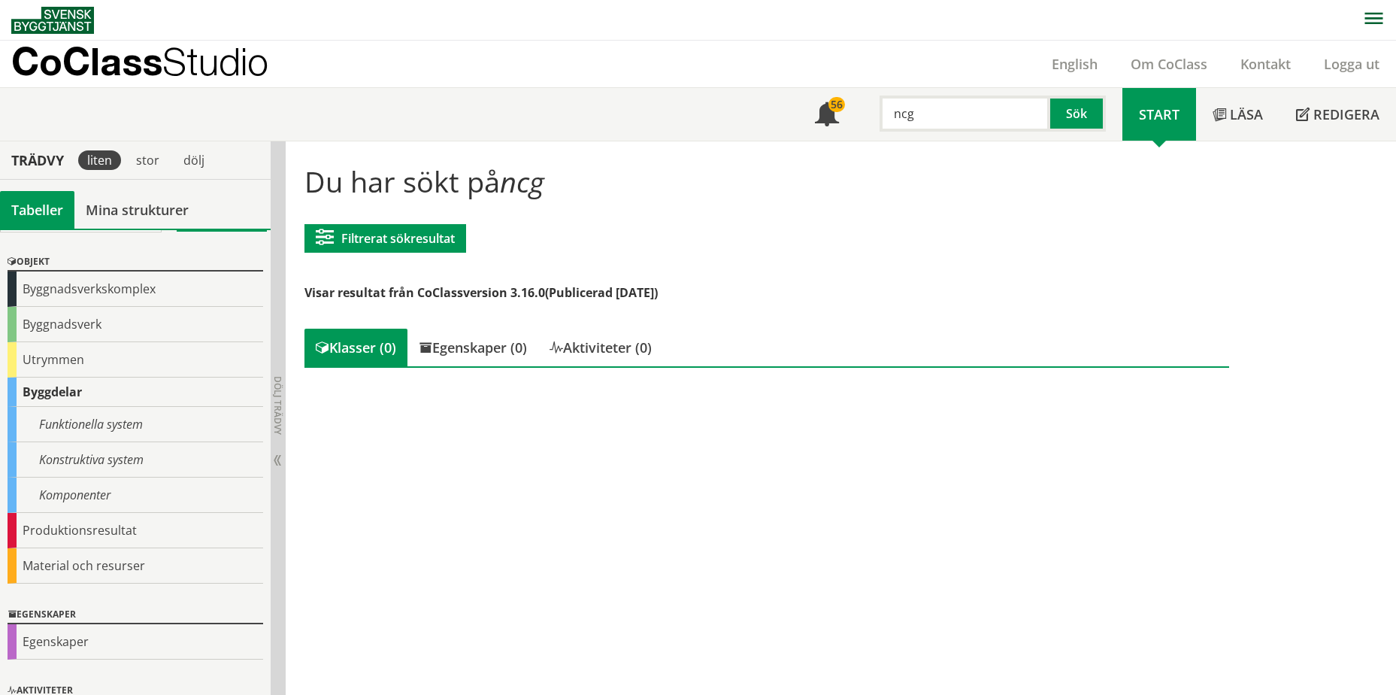
drag, startPoint x: 1014, startPoint y: 109, endPoint x: 691, endPoint y: 92, distance: 323.8
click at [691, 92] on div "Meny 56 ncg Sök Start Läsa" at bounding box center [703, 114] width 1385 height 53
paste input "A.CF.NCG"
type input "A.CF.NCG"
drag, startPoint x: 957, startPoint y: 120, endPoint x: 724, endPoint y: 99, distance: 233.4
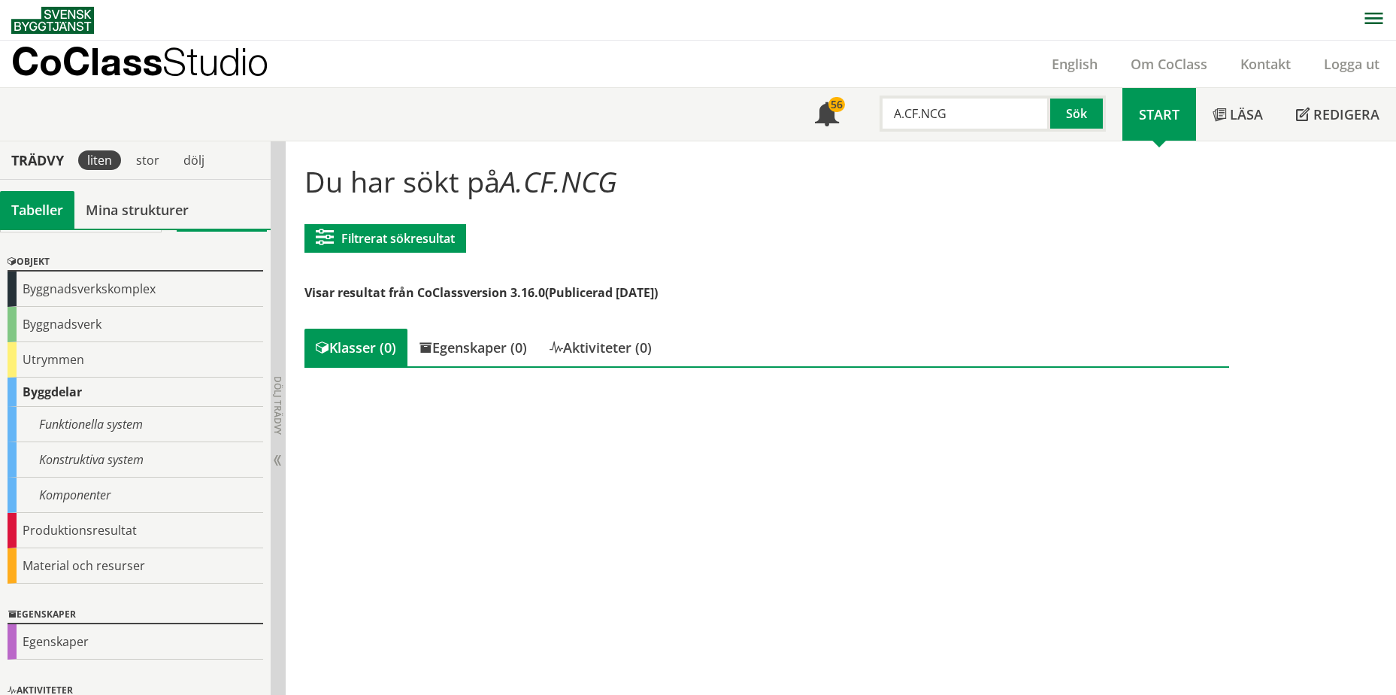
click at [724, 99] on div "Meny 56 A.CF.NCG Sök Start Läsa" at bounding box center [703, 114] width 1385 height 53
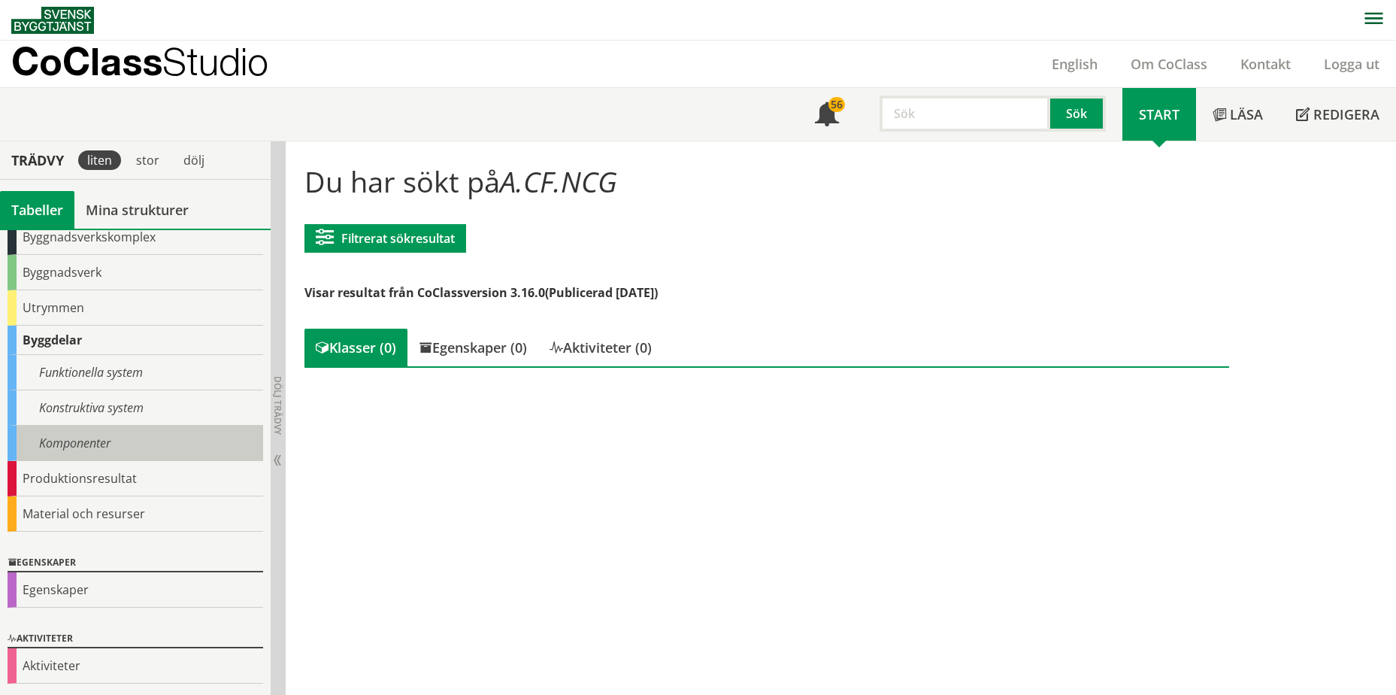
click at [98, 454] on div "Komponenter" at bounding box center [136, 443] width 256 height 35
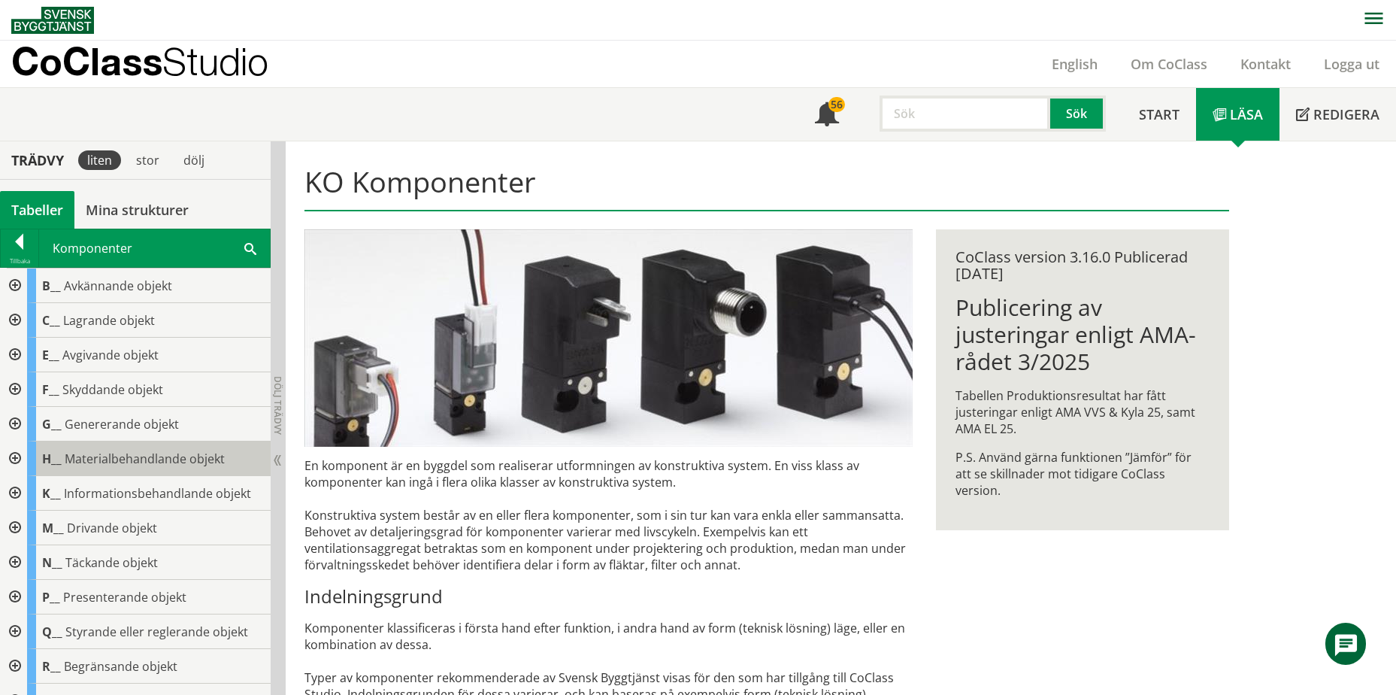
scroll to position [75, 0]
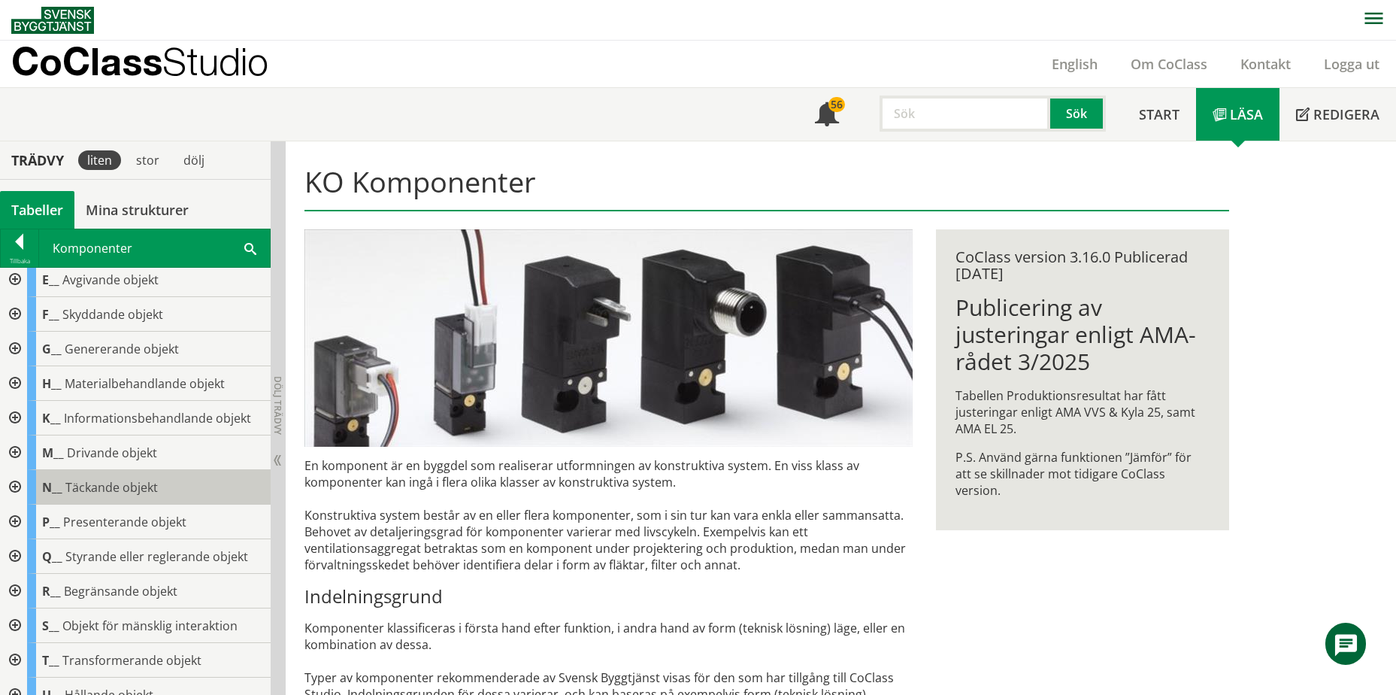
click at [95, 491] on span "Täckande objekt" at bounding box center [111, 487] width 92 height 17
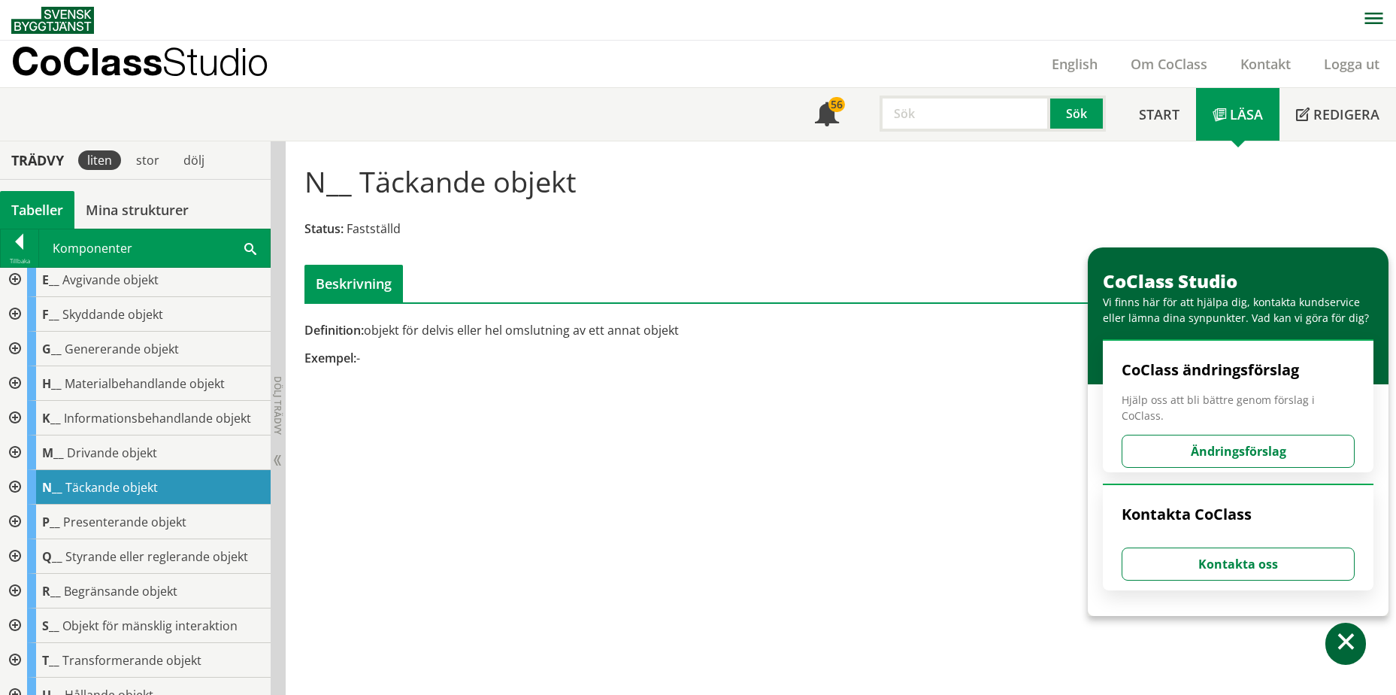
click at [15, 487] on div at bounding box center [13, 487] width 27 height 35
click at [35, 595] on div at bounding box center [25, 591] width 27 height 35
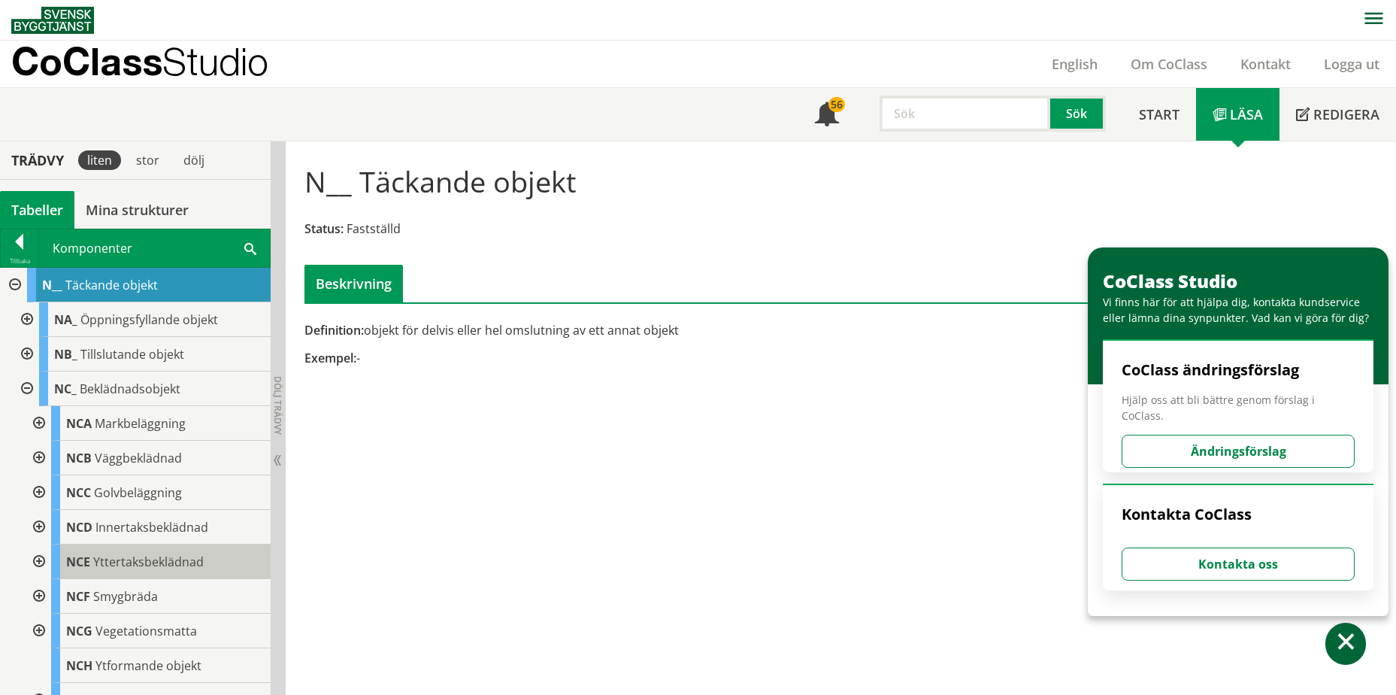
scroll to position [301, 0]
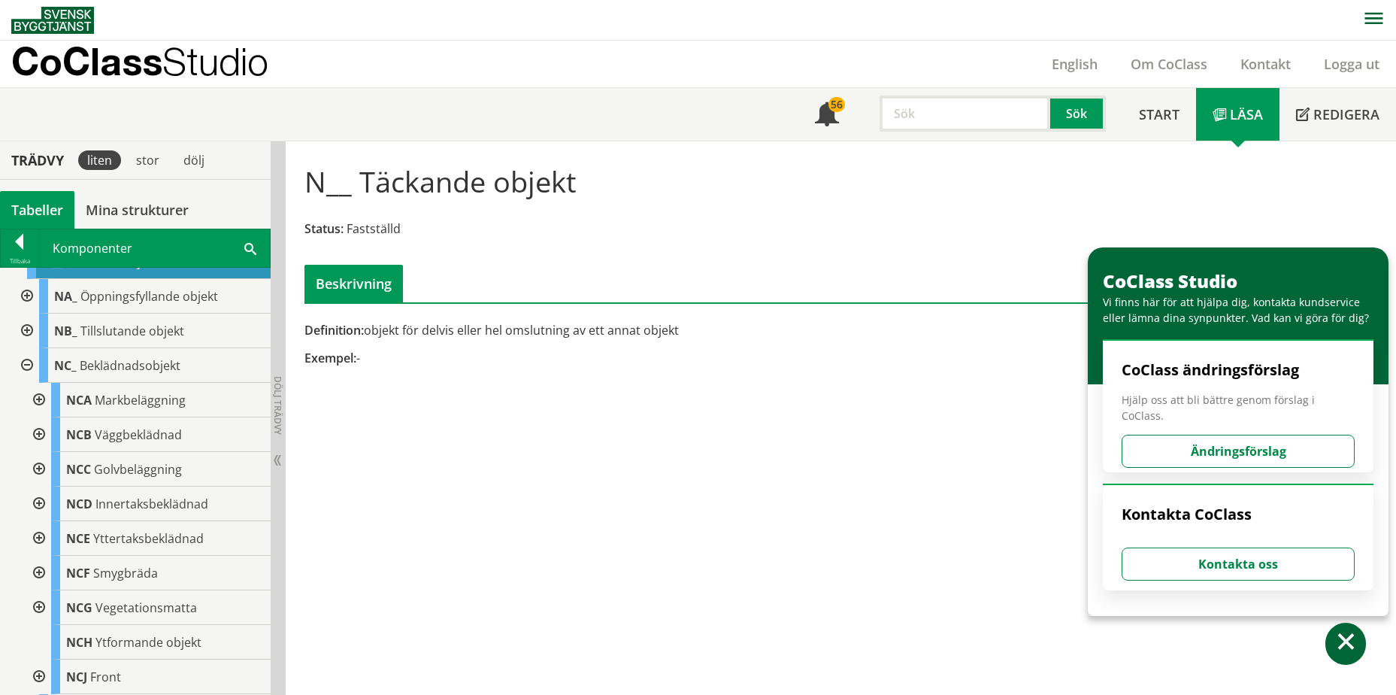
click at [46, 605] on div at bounding box center [37, 607] width 27 height 35
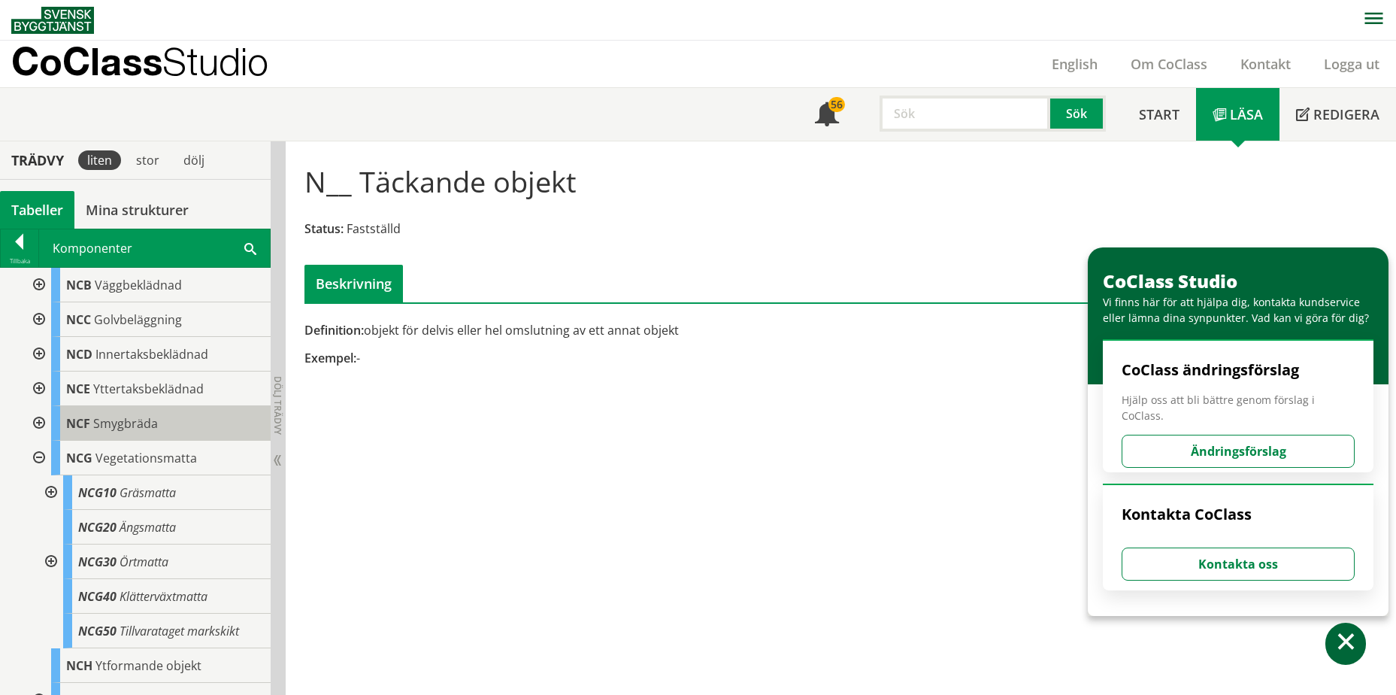
scroll to position [451, 0]
click at [54, 492] on div at bounding box center [49, 492] width 27 height 35
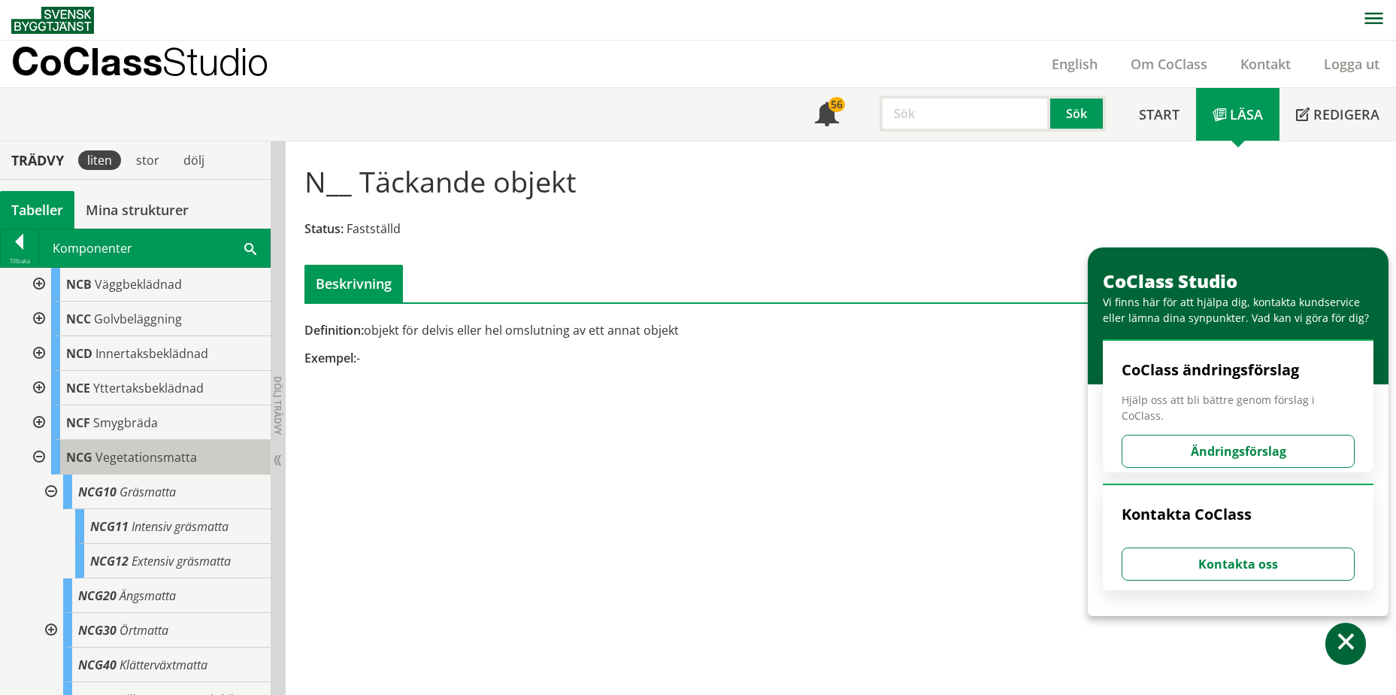
click at [120, 463] on span "Vegetationsmatta" at bounding box center [147, 457] width 102 height 17
click at [165, 458] on span "Vegetationsmatta" at bounding box center [147, 457] width 102 height 17
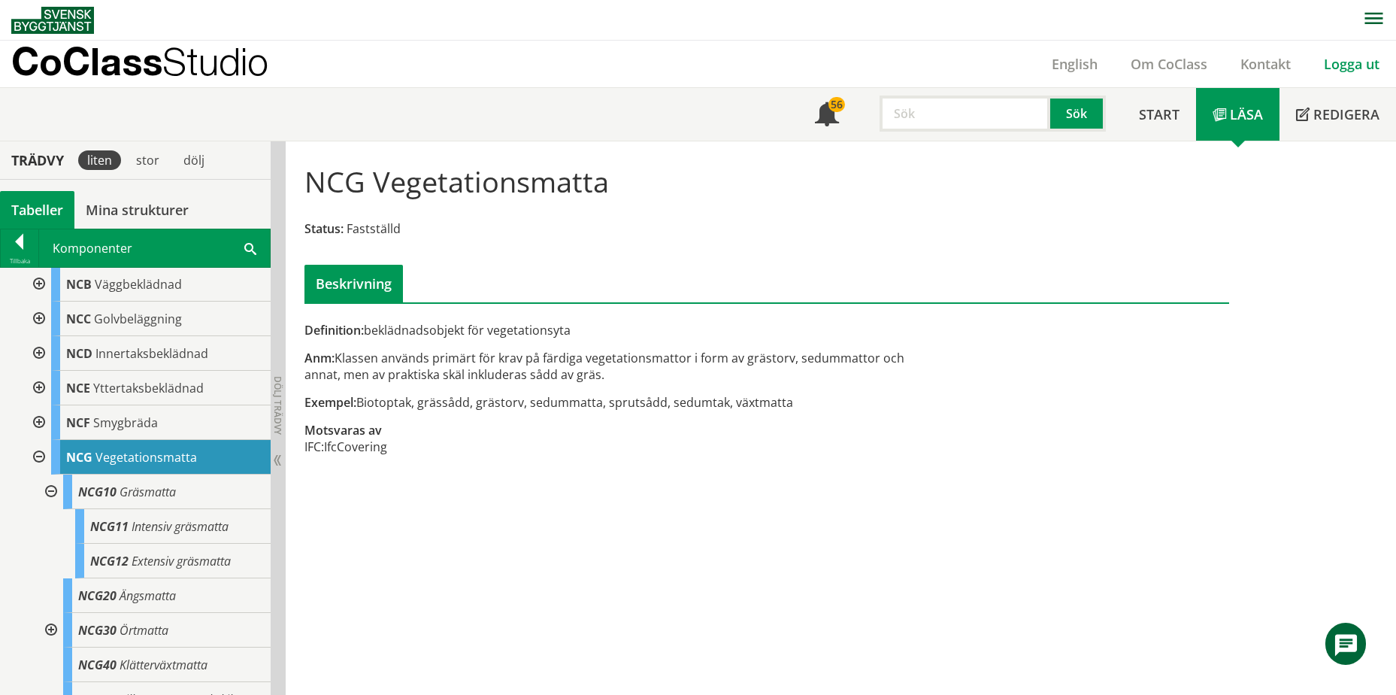
scroll to position [451, 0]
